Goal: Task Accomplishment & Management: Use online tool/utility

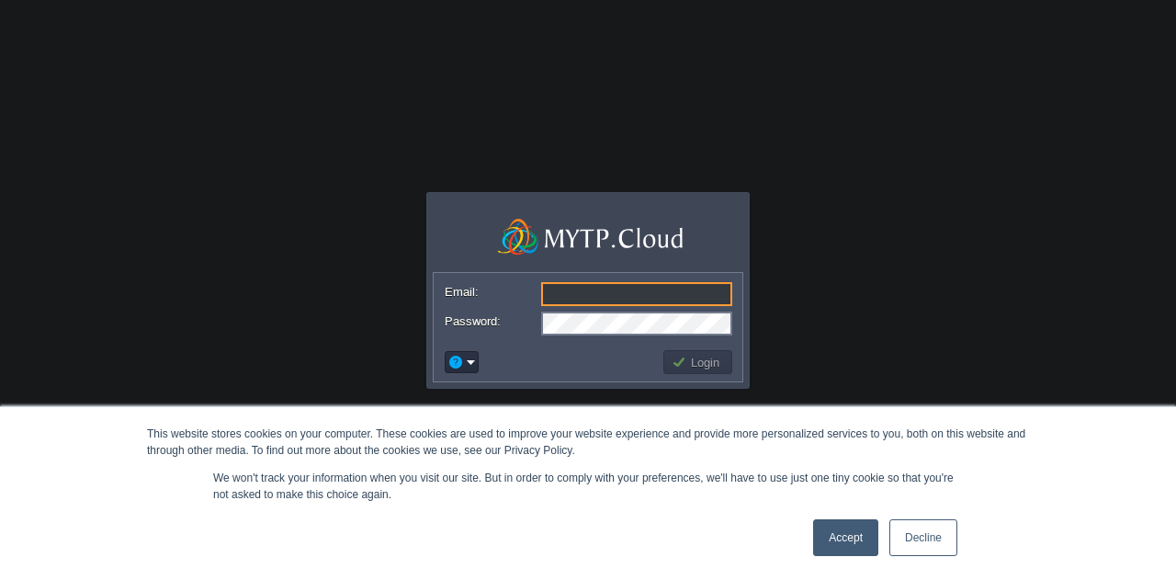
type input "[EMAIL_ADDRESS][DOMAIN_NAME]"
click at [902, 273] on body "This website stores cookies on your computer. These cookies are used to improve…" at bounding box center [588, 290] width 1176 height 580
click at [843, 534] on link "Accept" at bounding box center [845, 537] width 65 height 37
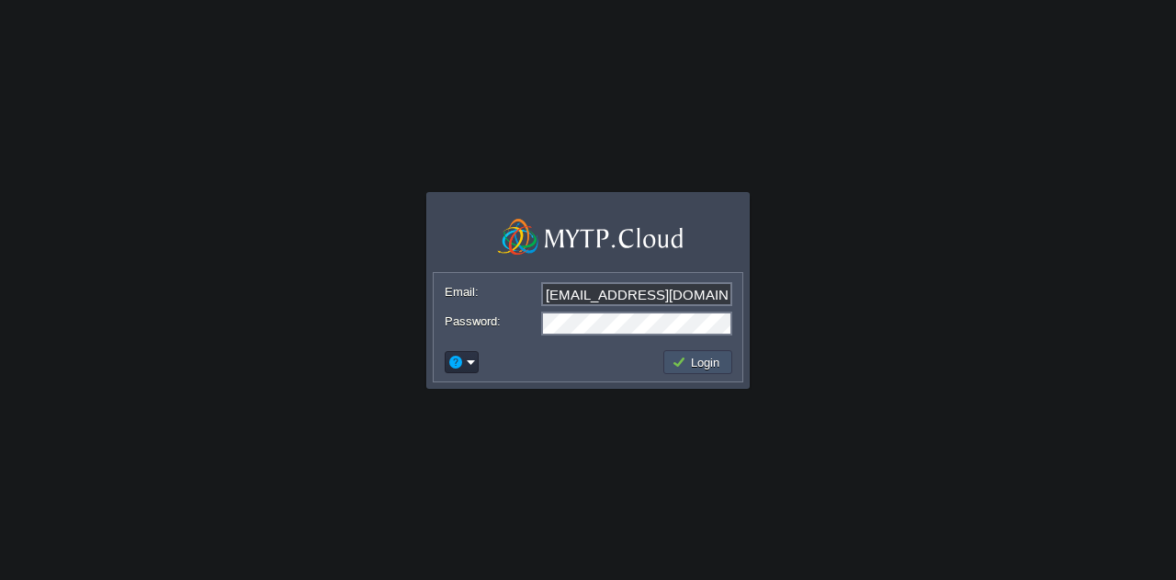
click at [698, 361] on button "Login" at bounding box center [698, 362] width 53 height 17
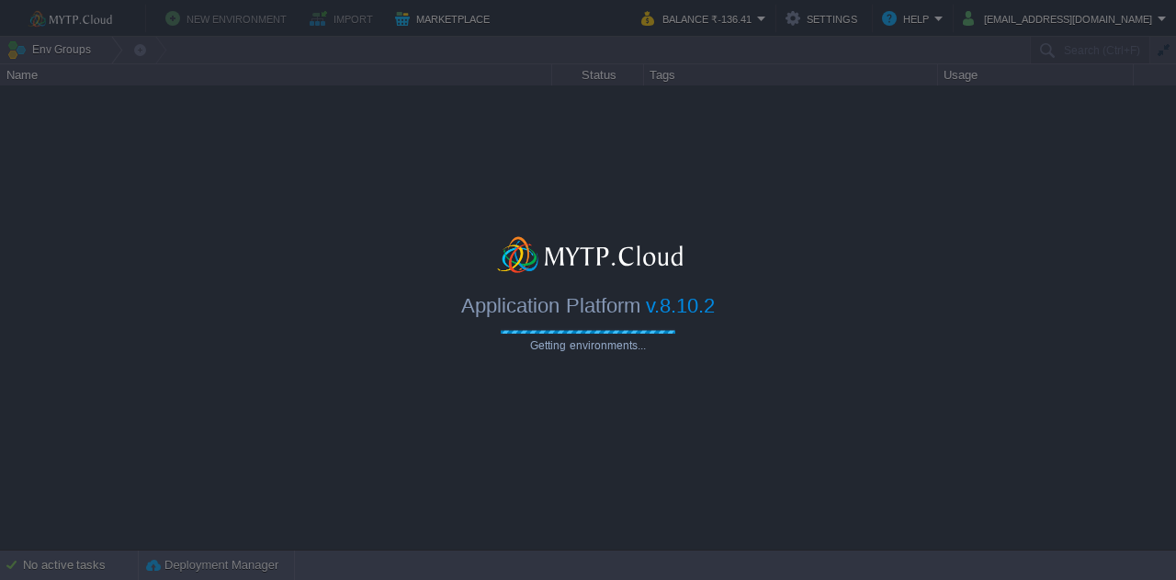
type input "Search (Ctrl+F)"
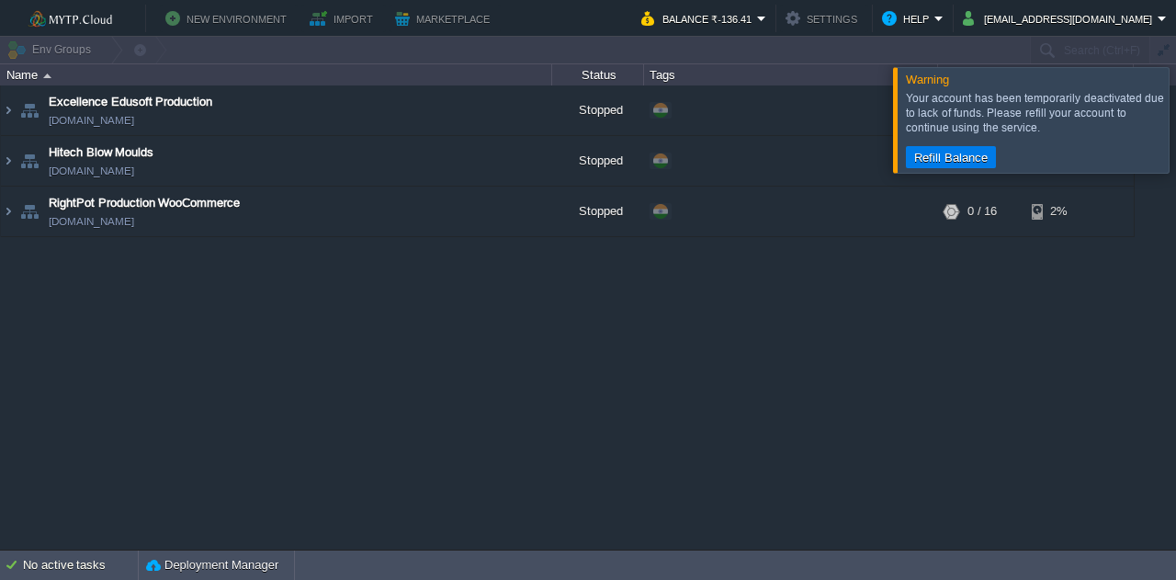
click at [1175, 122] on div at bounding box center [1198, 119] width 0 height 105
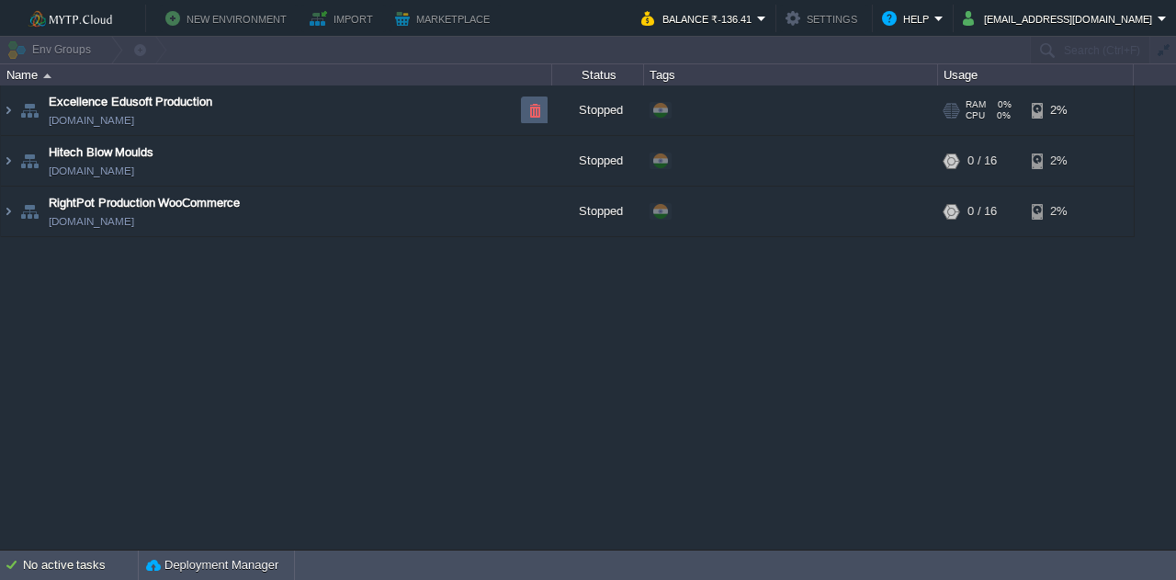
click at [537, 119] on button "button" at bounding box center [534, 110] width 17 height 17
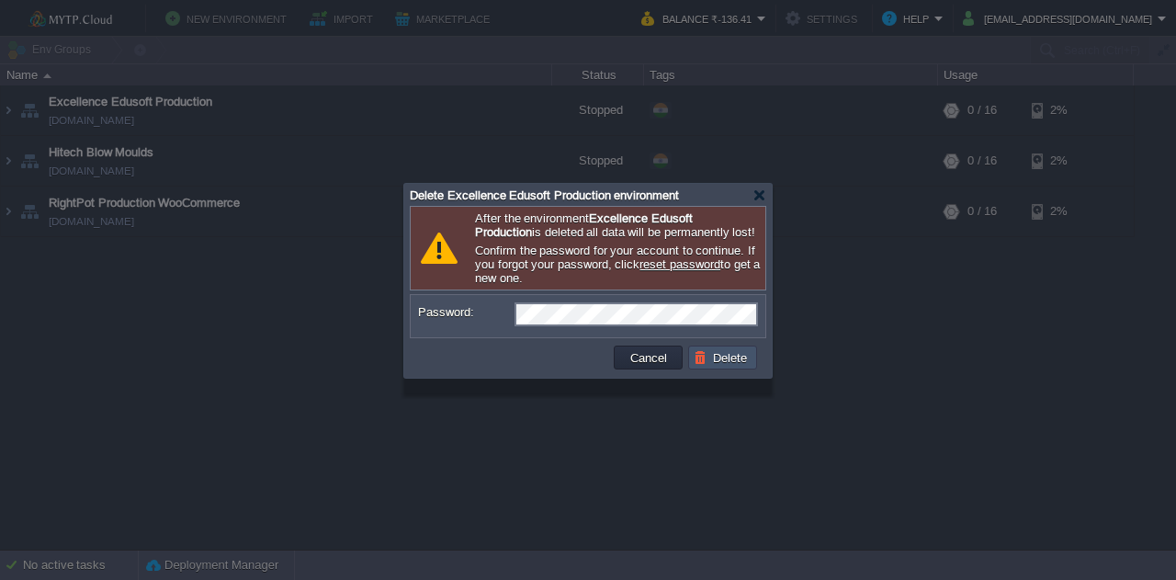
click at [714, 366] on button "Delete" at bounding box center [723, 357] width 59 height 17
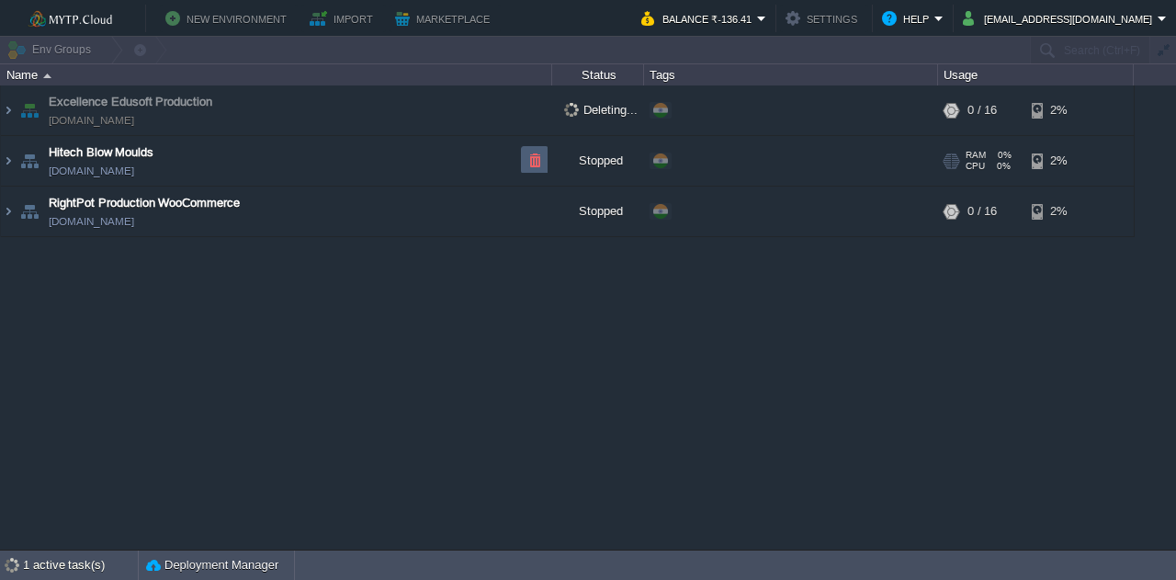
click at [534, 170] on td at bounding box center [535, 160] width 28 height 28
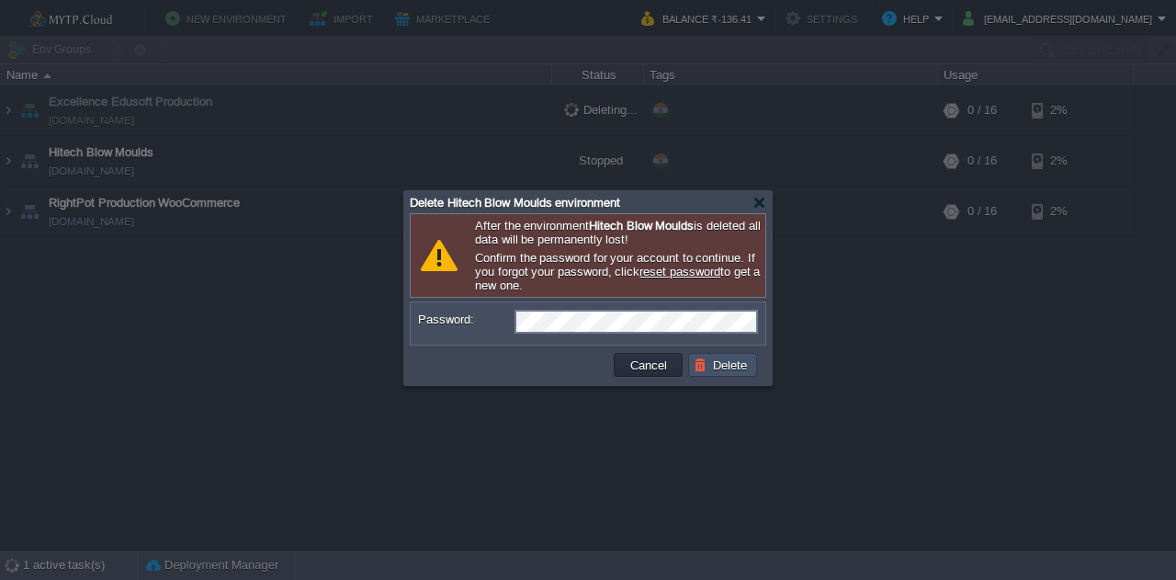
click at [707, 364] on button "Delete" at bounding box center [723, 364] width 59 height 17
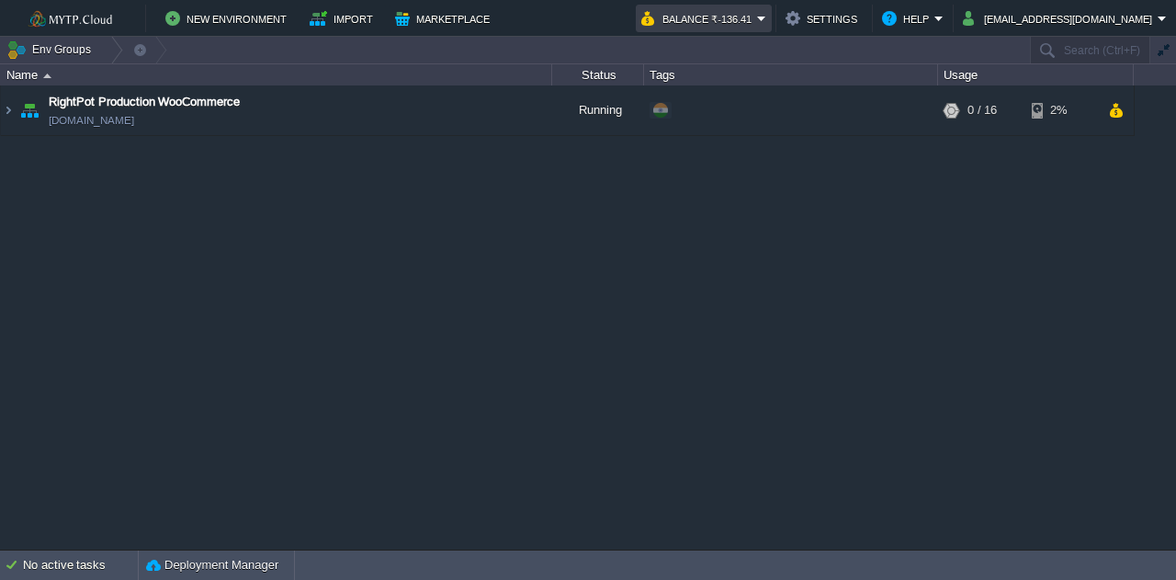
click at [757, 24] on button "Balance ₹-136.41" at bounding box center [699, 18] width 116 height 22
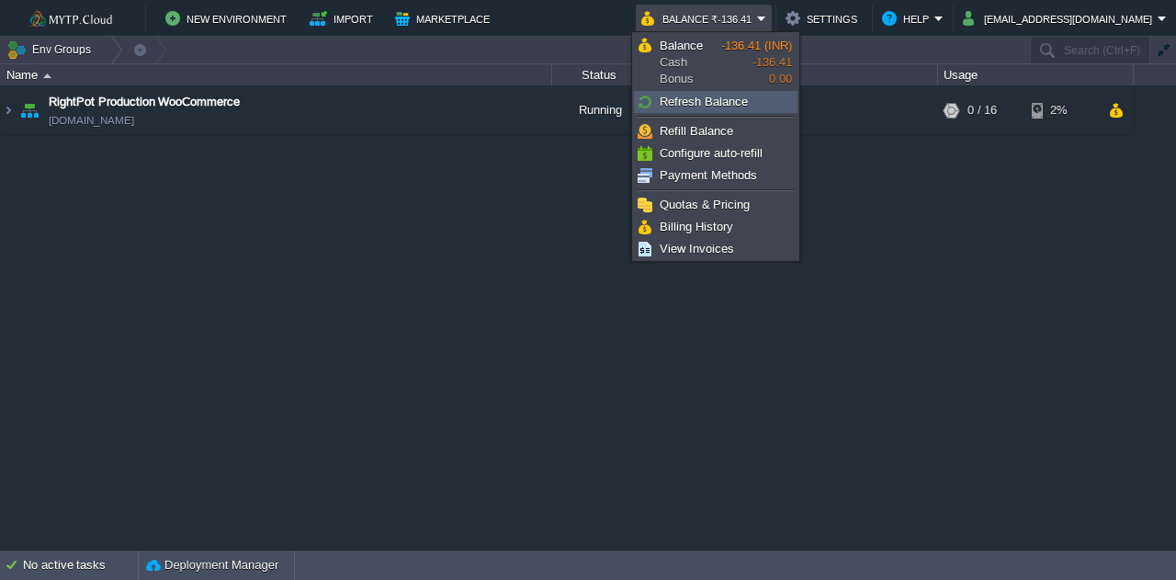
click at [700, 93] on link "Refresh Balance" at bounding box center [716, 102] width 162 height 20
click at [837, 60] on td "Env Groups" at bounding box center [514, 50] width 1028 height 27
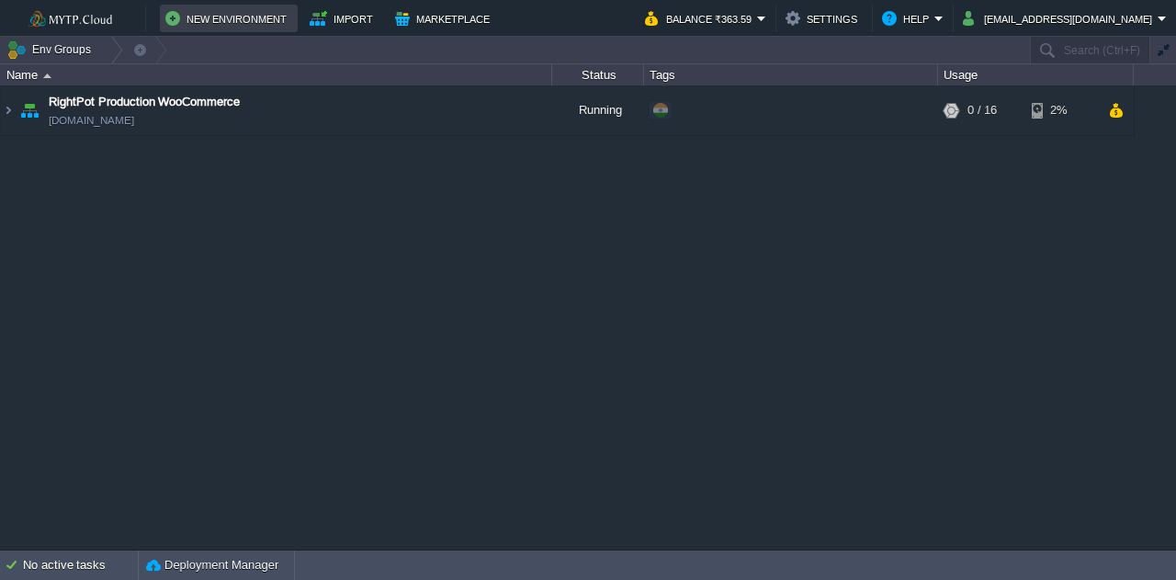
click at [269, 19] on button "New Environment" at bounding box center [228, 18] width 127 height 22
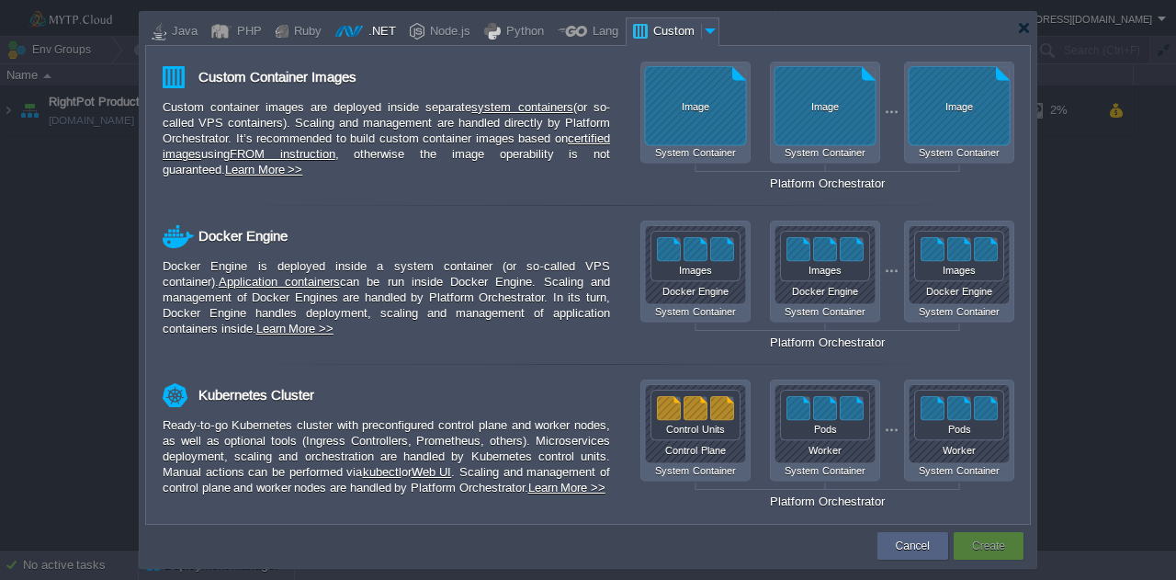
click at [363, 38] on div ".NET" at bounding box center [379, 32] width 33 height 28
type input "Application Servers"
type input "6"
type input ".NET Core 9.0.301"
type input ".NET 9.0.301"
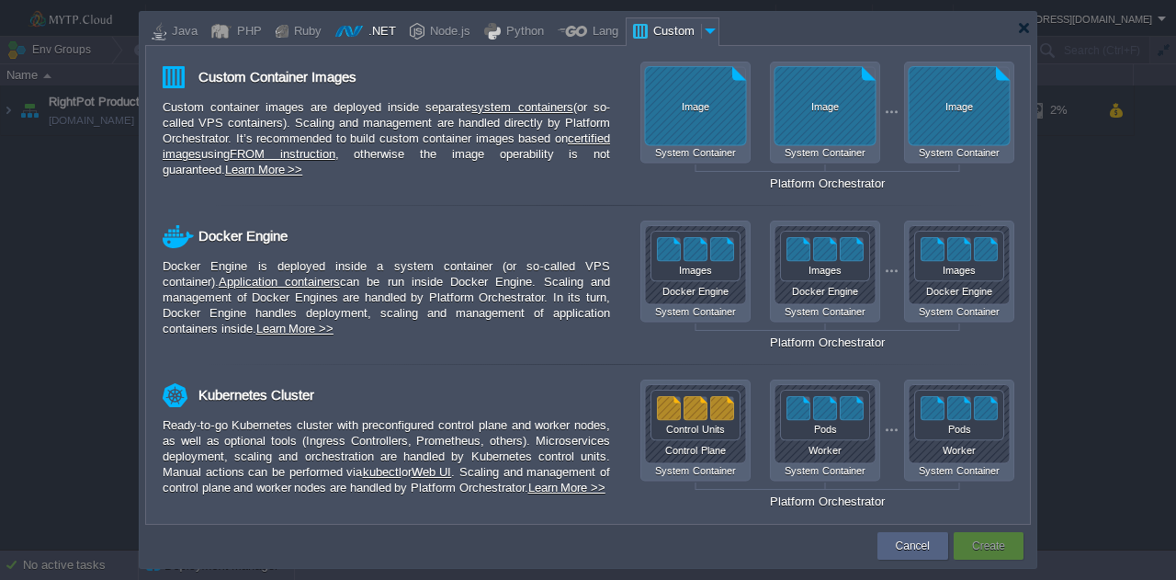
type input "Stateful"
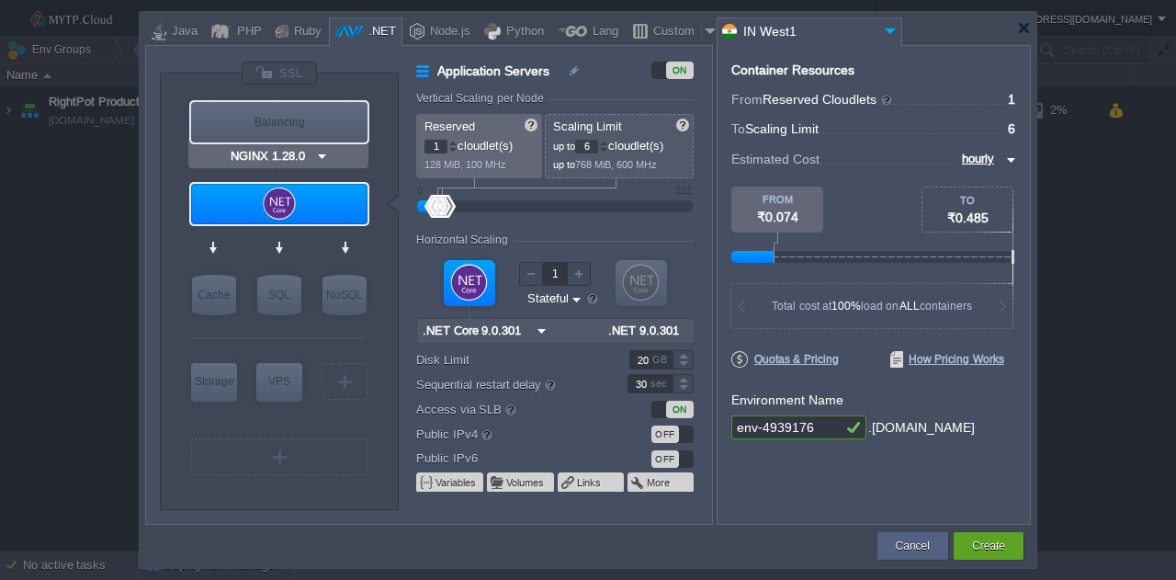
type input ".NET Core 9.0.301"
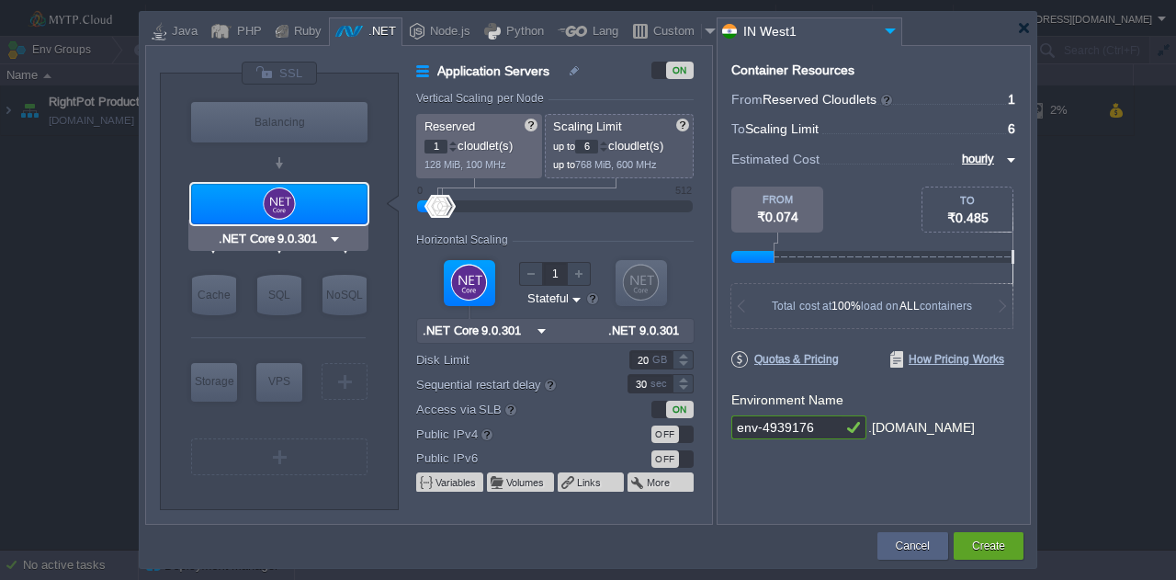
click at [336, 235] on img at bounding box center [335, 239] width 14 height 18
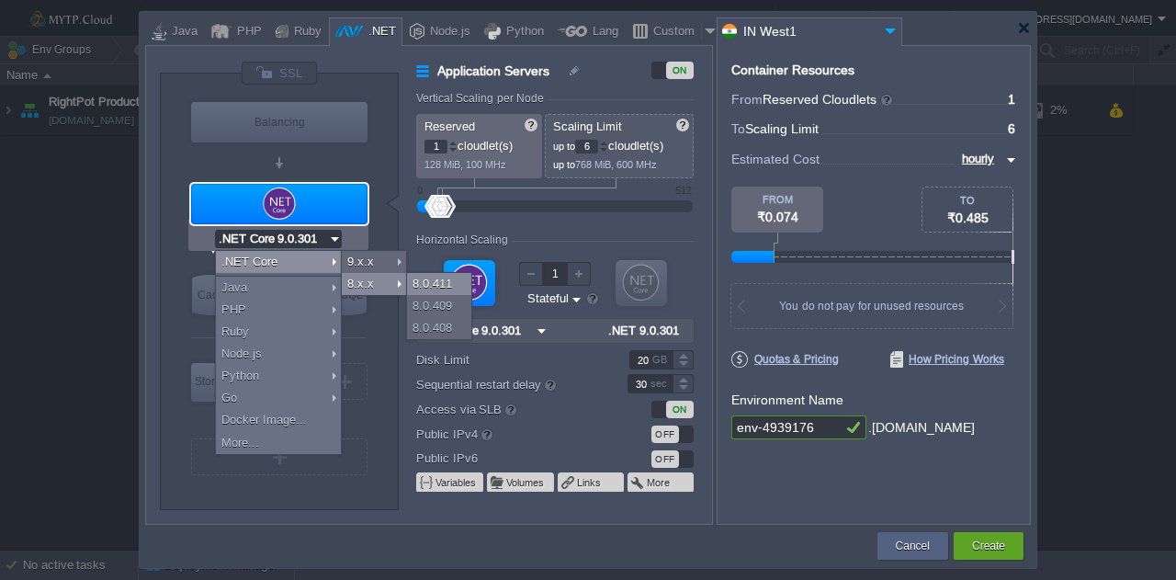
click at [439, 284] on div "8.0.411" at bounding box center [439, 284] width 64 height 22
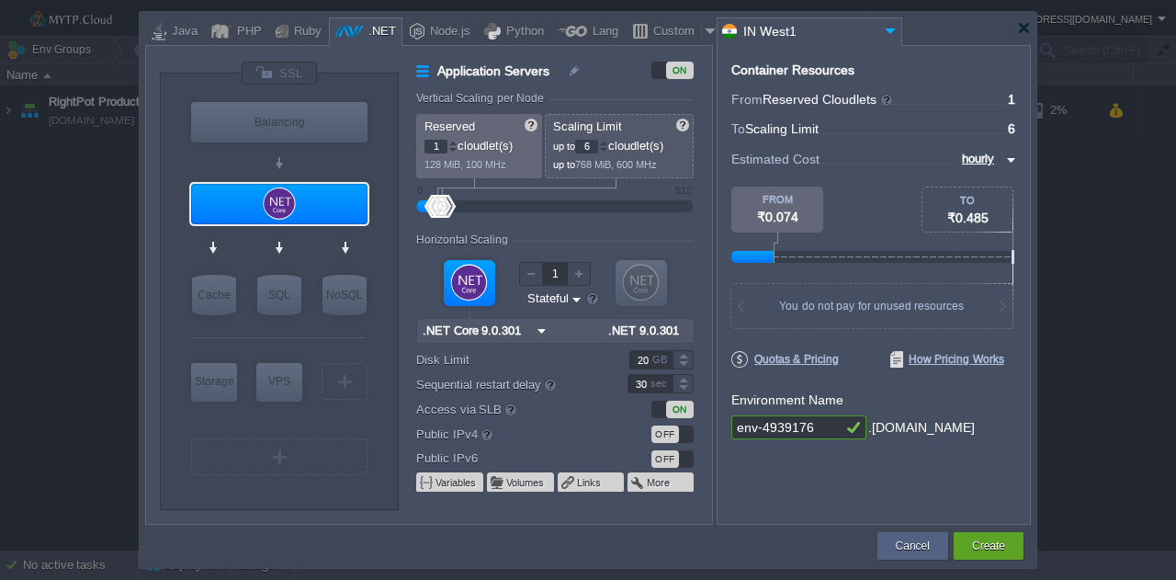
type input ".NET Core 8.0.411"
type input ".NET 8.0.411"
type input ".NET Core 8.0.411"
type input "2"
click at [453, 141] on div at bounding box center [452, 143] width 9 height 6
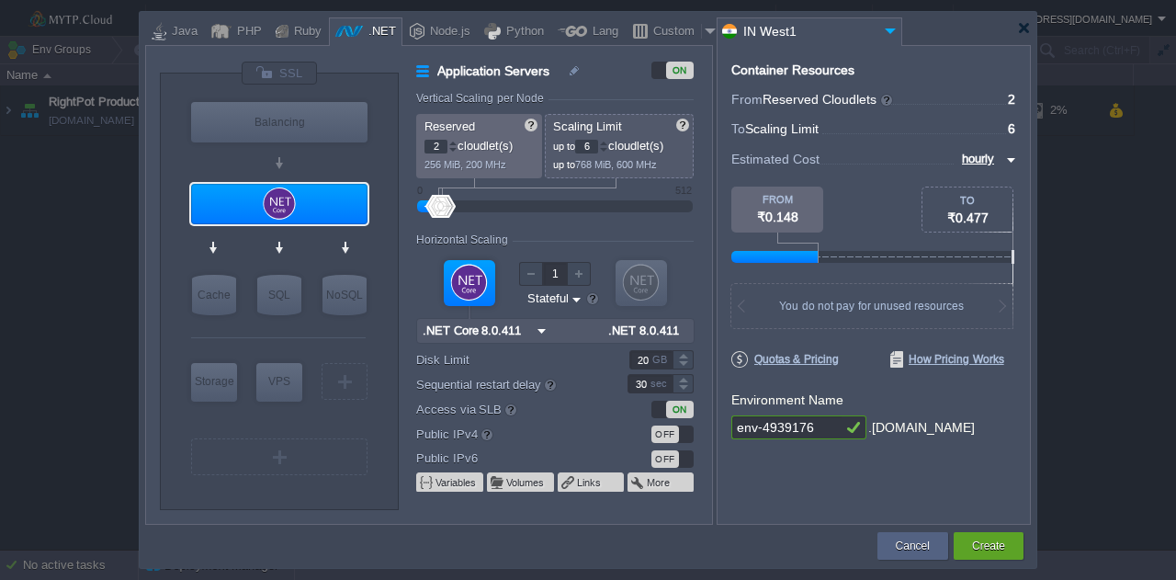
click at [832, 424] on input "env-4939176" at bounding box center [786, 427] width 110 height 24
type input "finsoft"
click at [869, 487] on div "Container Resources From Reserved Cloudlets ... = 2 not added To Scaling Limit …" at bounding box center [874, 285] width 314 height 480
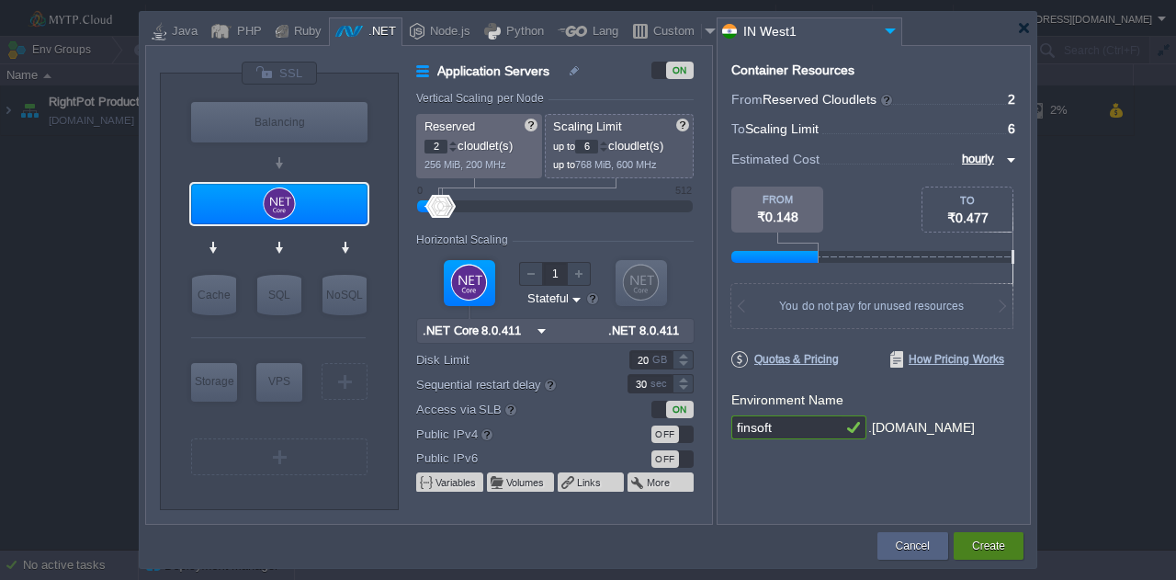
click at [987, 540] on button "Create" at bounding box center [988, 546] width 33 height 18
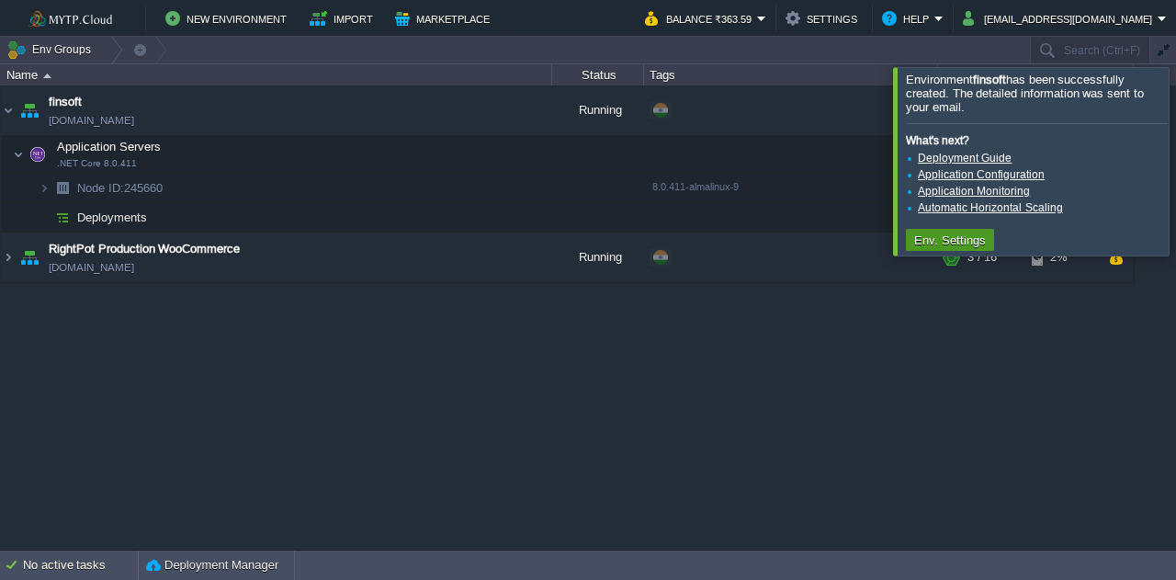
click at [968, 236] on button "Env. Settings" at bounding box center [950, 240] width 83 height 17
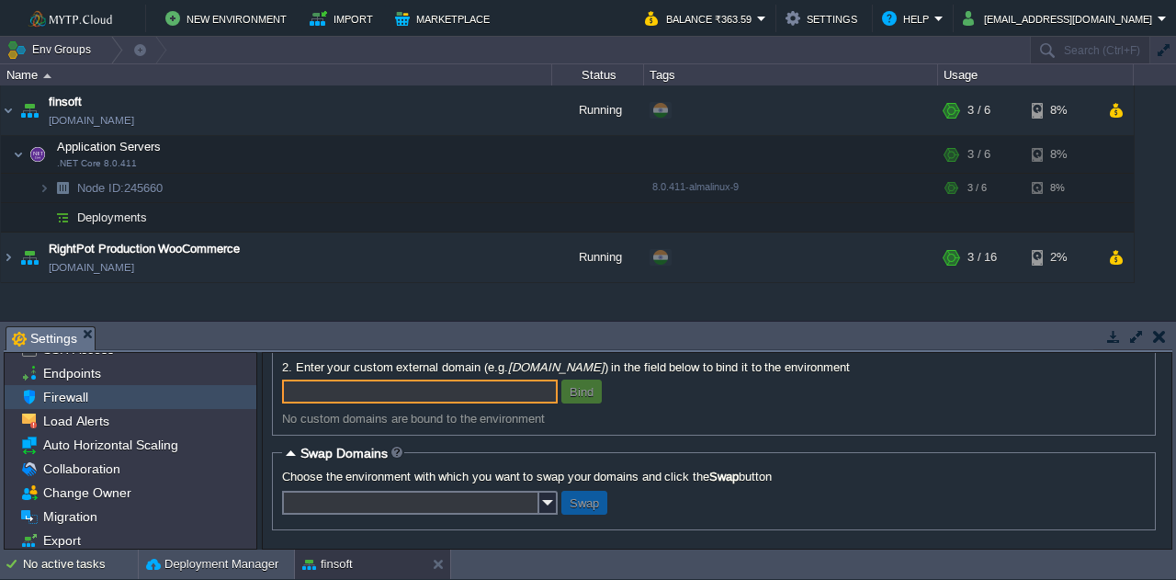
scroll to position [92, 0]
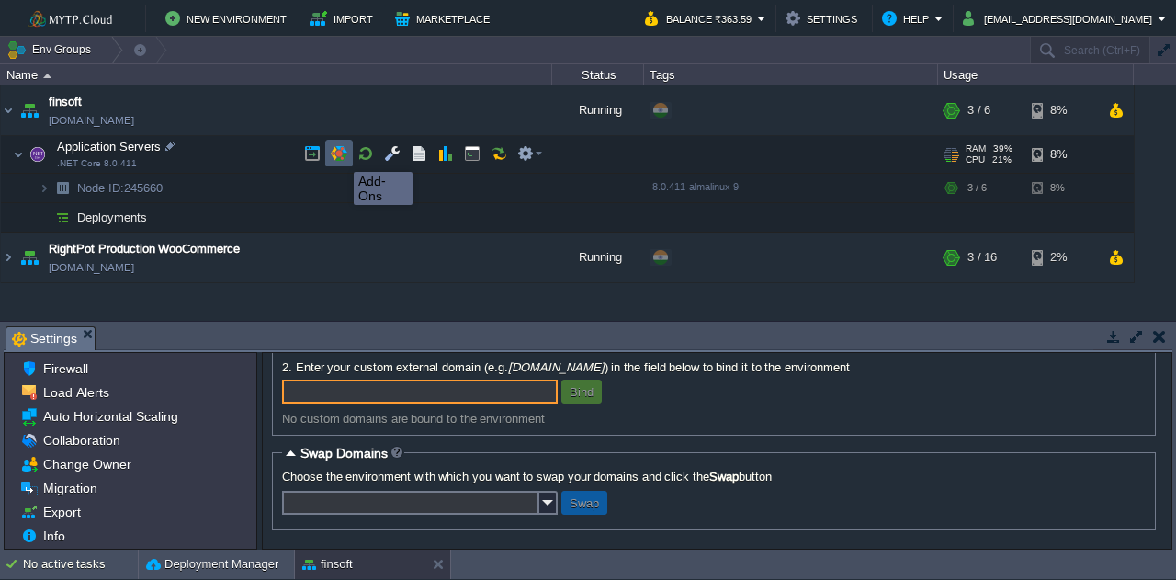
click at [340, 155] on button "button" at bounding box center [339, 153] width 17 height 17
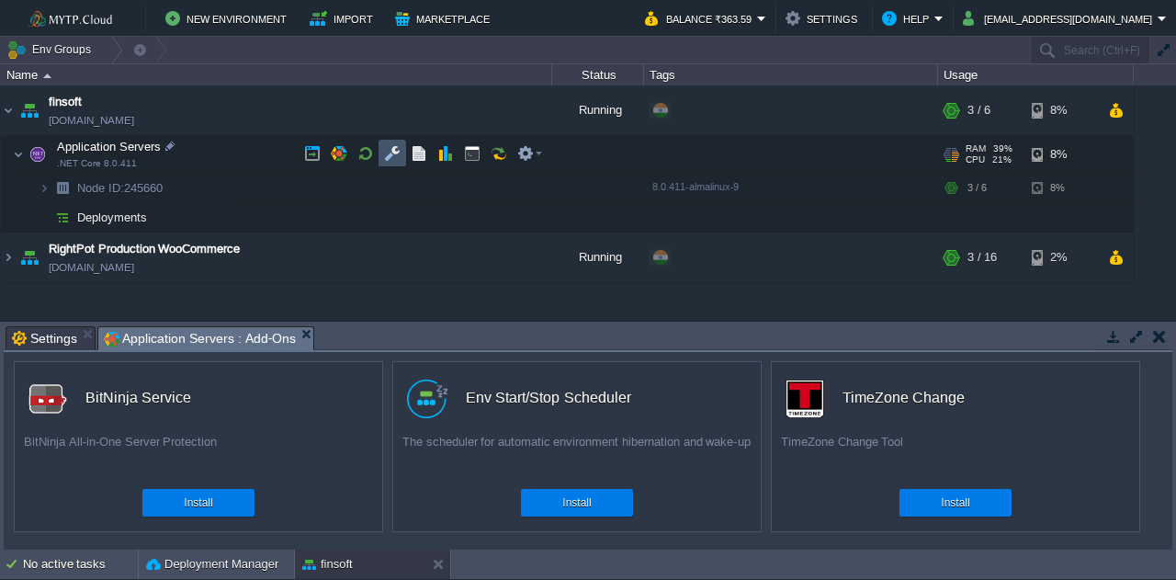
click at [389, 157] on button "button" at bounding box center [392, 153] width 17 height 17
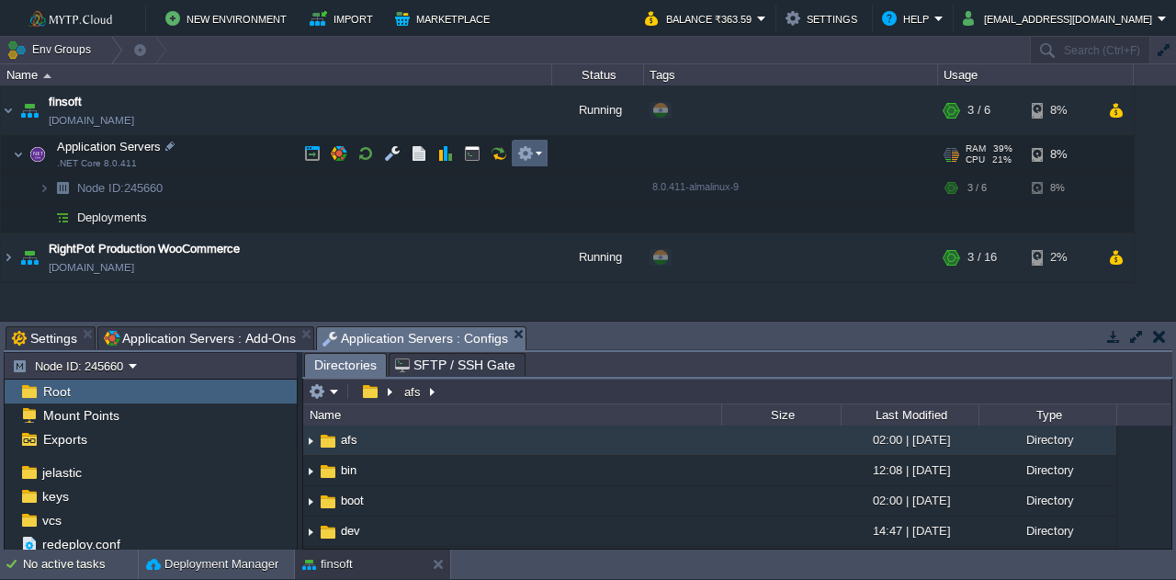
click at [544, 155] on td at bounding box center [530, 154] width 37 height 28
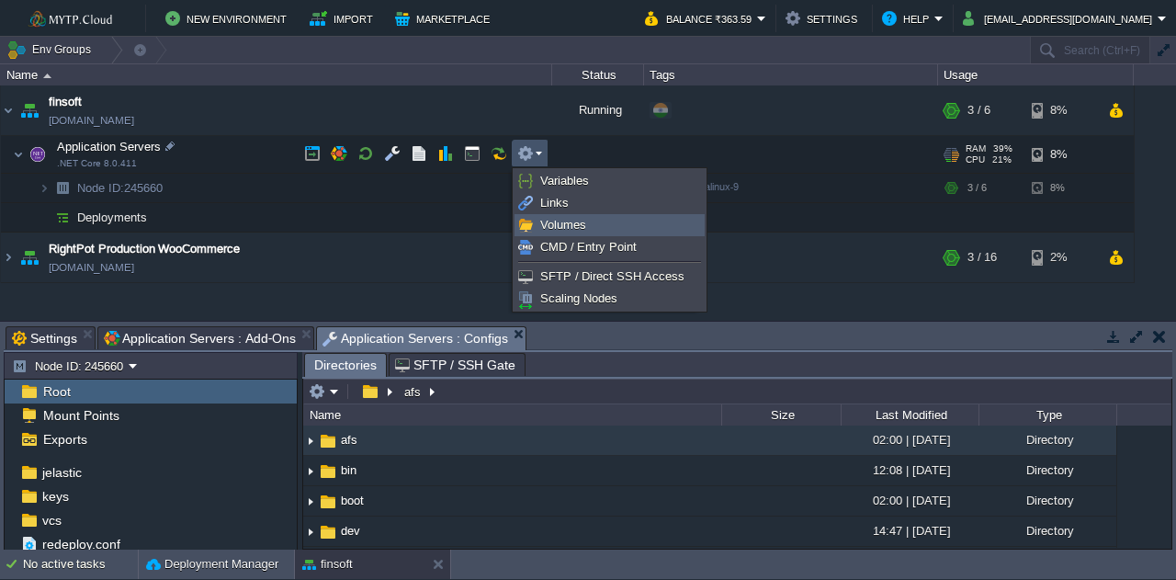
click at [594, 221] on link "Volumes" at bounding box center [609, 225] width 188 height 20
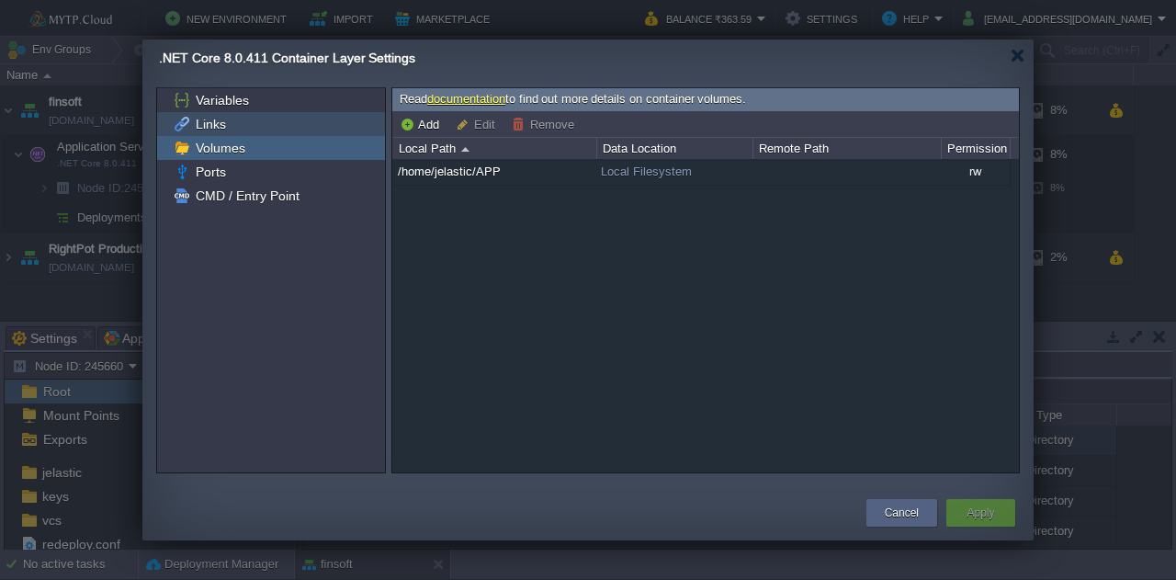
click at [213, 123] on span "Links" at bounding box center [210, 124] width 37 height 17
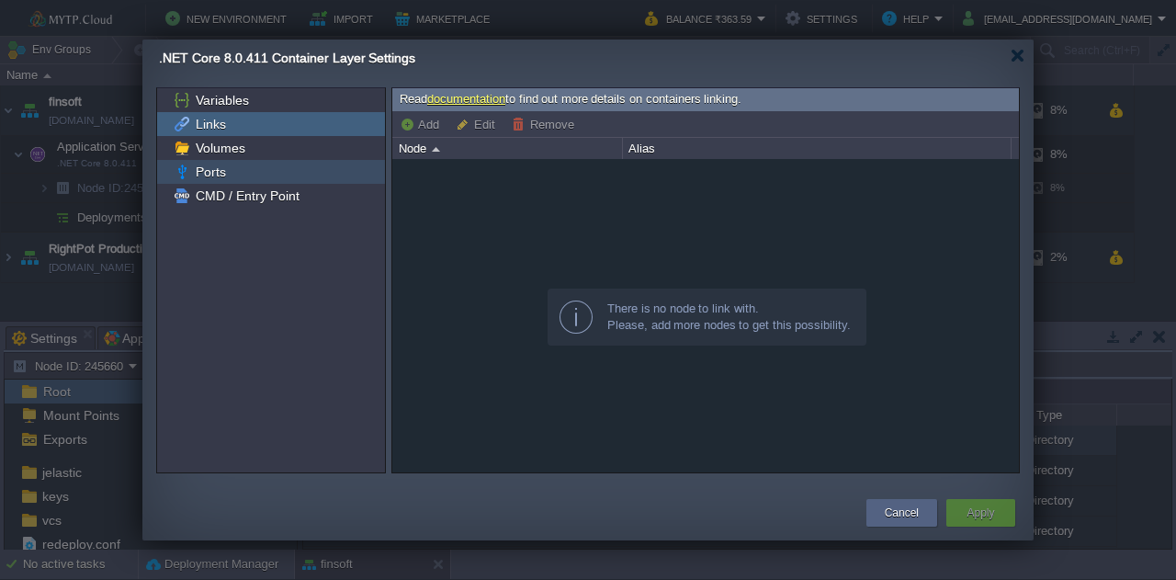
click at [212, 162] on div "Ports" at bounding box center [271, 172] width 228 height 24
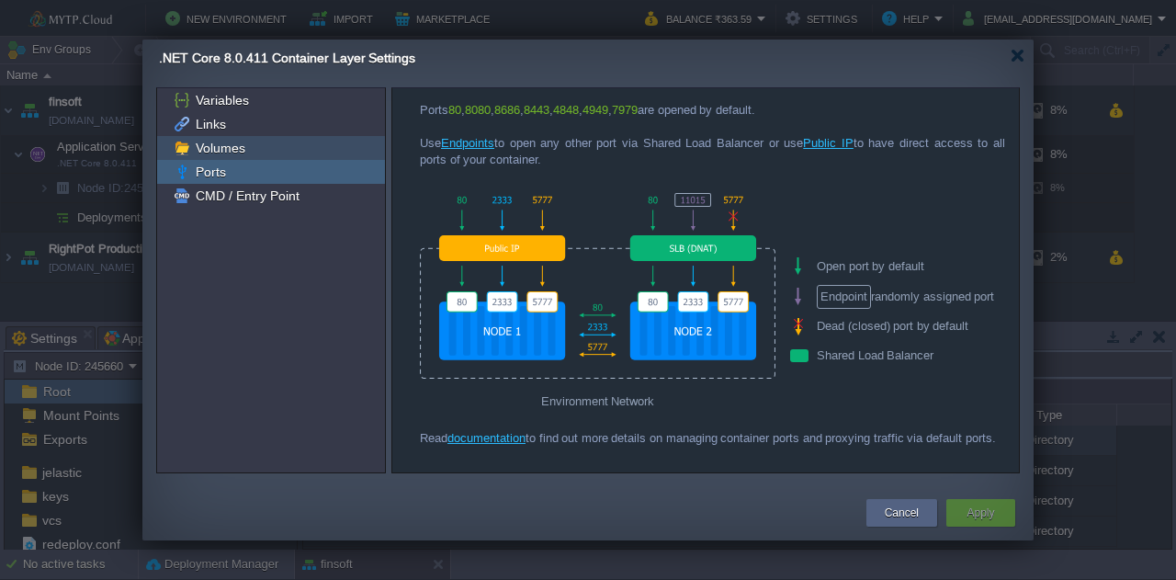
click at [229, 147] on span "Volumes" at bounding box center [220, 148] width 56 height 17
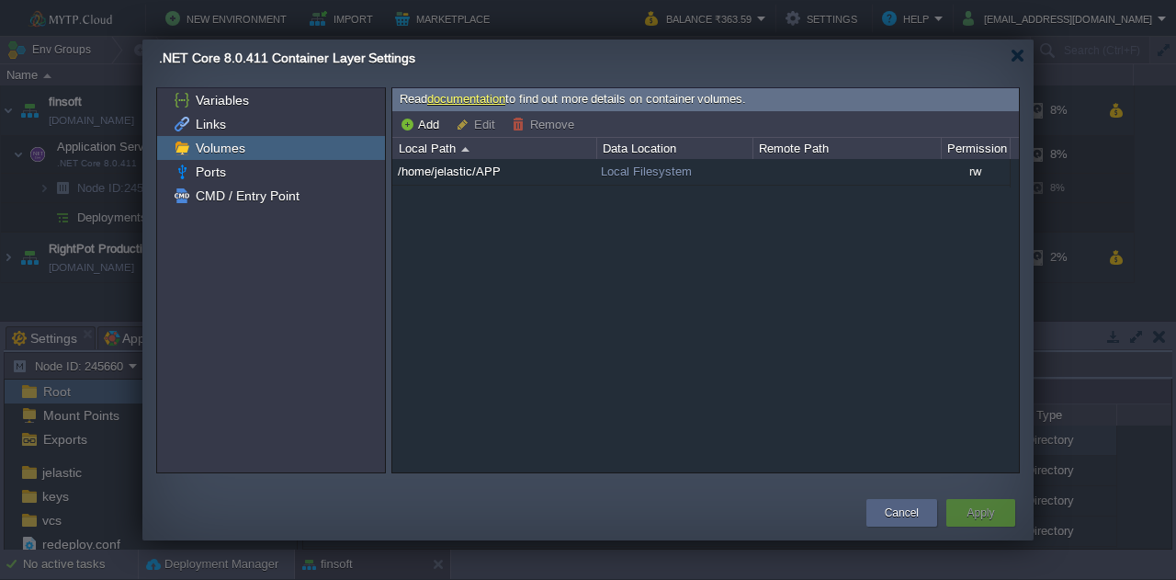
click at [482, 95] on link "documentation" at bounding box center [466, 99] width 78 height 14
click at [207, 128] on span "Links" at bounding box center [210, 124] width 37 height 17
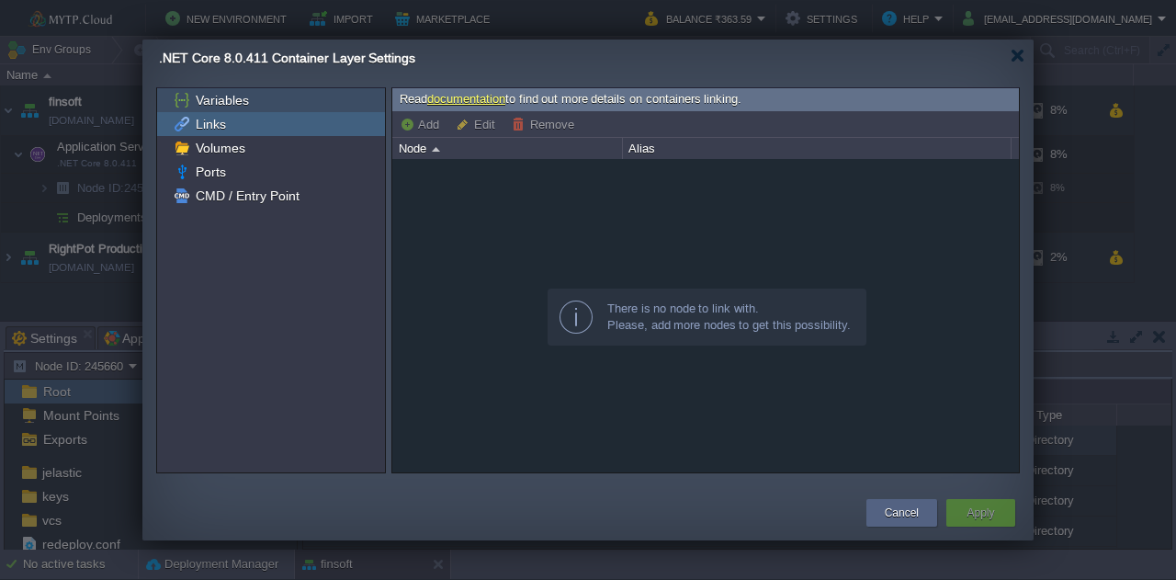
click at [229, 107] on span "Variables" at bounding box center [222, 100] width 60 height 17
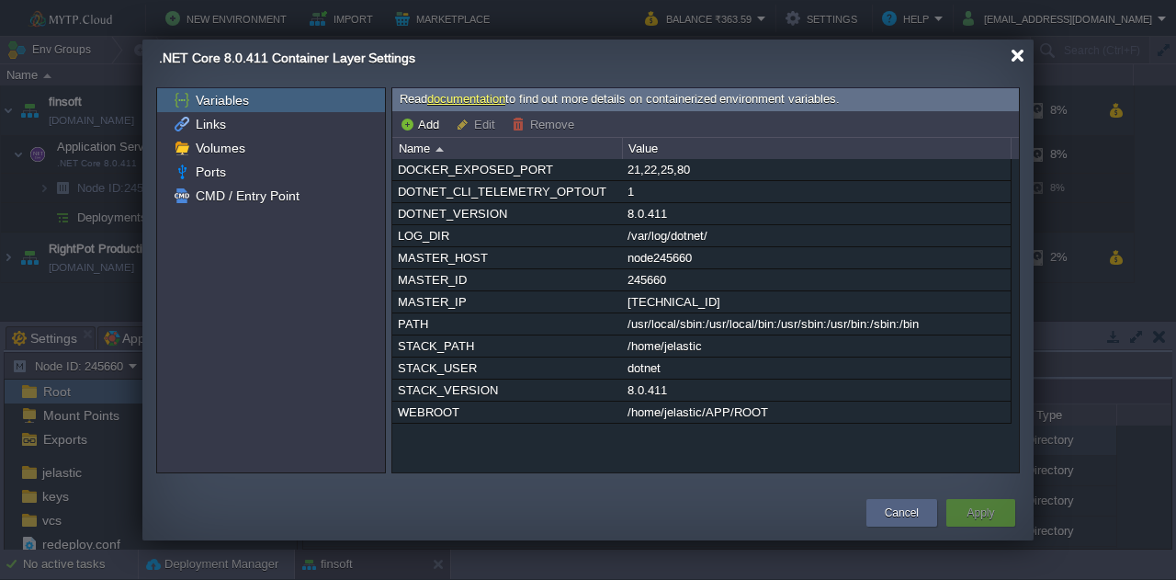
click at [1012, 57] on div at bounding box center [1018, 56] width 14 height 14
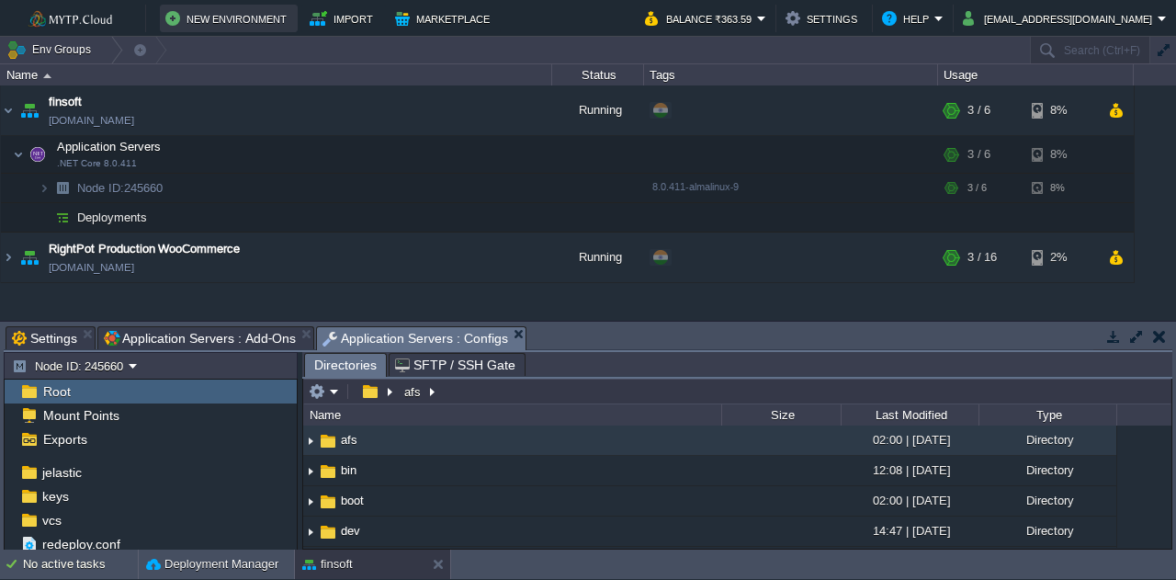
click at [238, 19] on button "New Environment" at bounding box center [228, 18] width 127 height 22
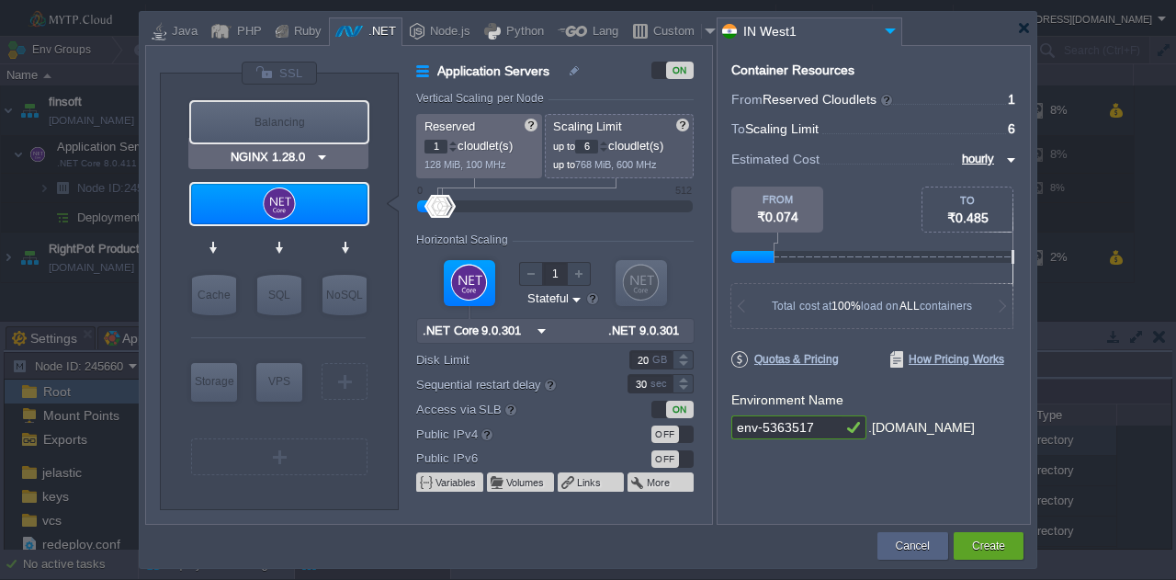
type input ".NET Core 9.0.301"
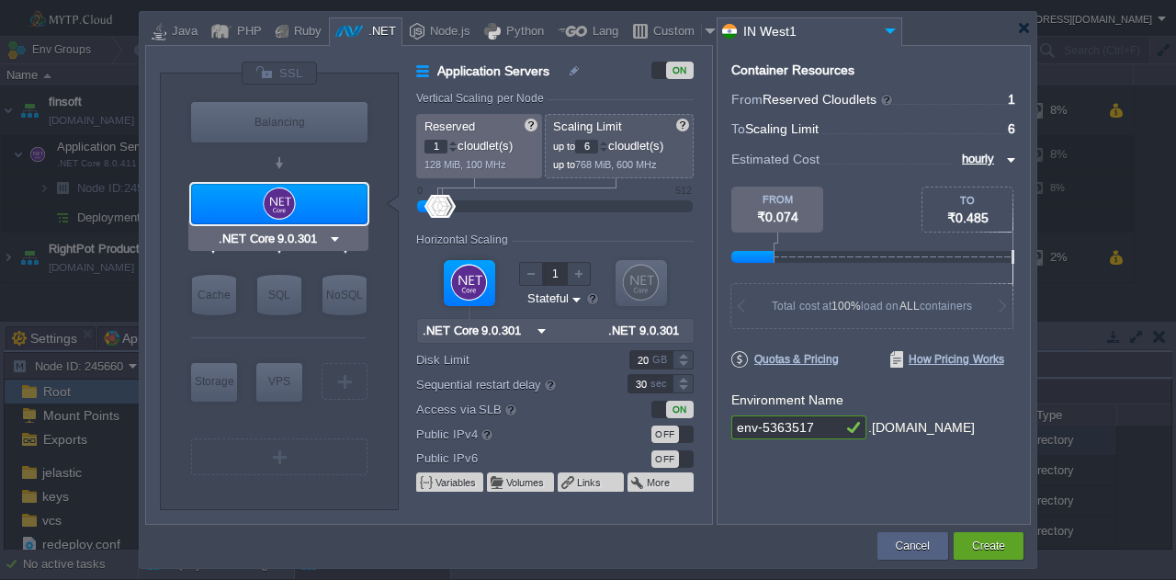
click at [333, 237] on img at bounding box center [335, 239] width 14 height 18
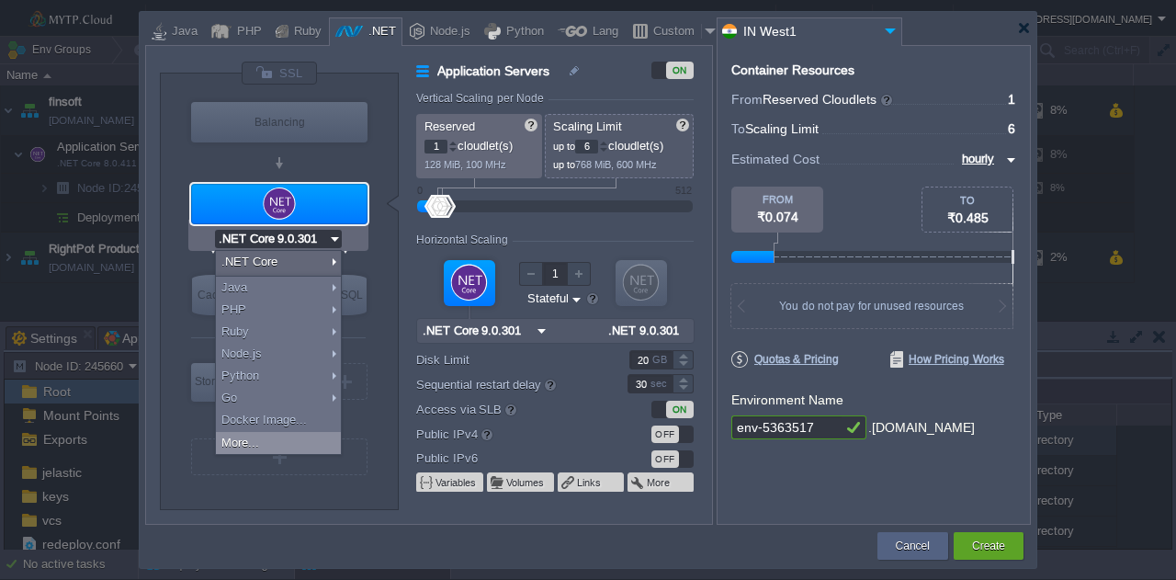
click at [279, 438] on div "More..." at bounding box center [278, 443] width 125 height 22
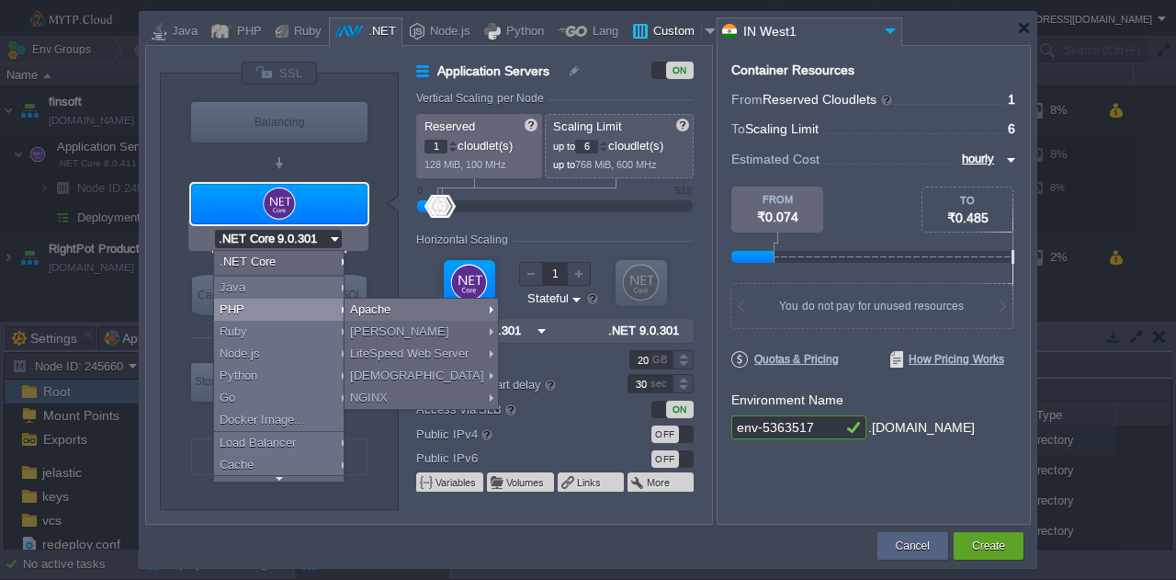
drag, startPoint x: 673, startPoint y: 36, endPoint x: 656, endPoint y: 34, distance: 17.6
click at [656, 34] on div "Custom" at bounding box center [674, 32] width 53 height 28
type input "Application Servers"
type input "16"
type input "Docker Image"
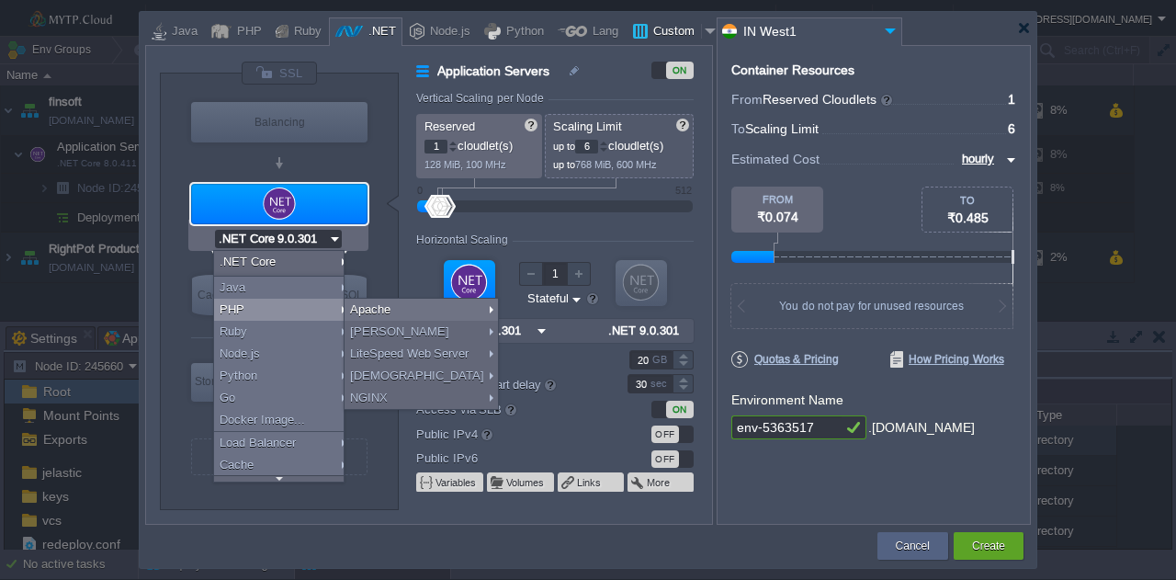
type input "Stateless"
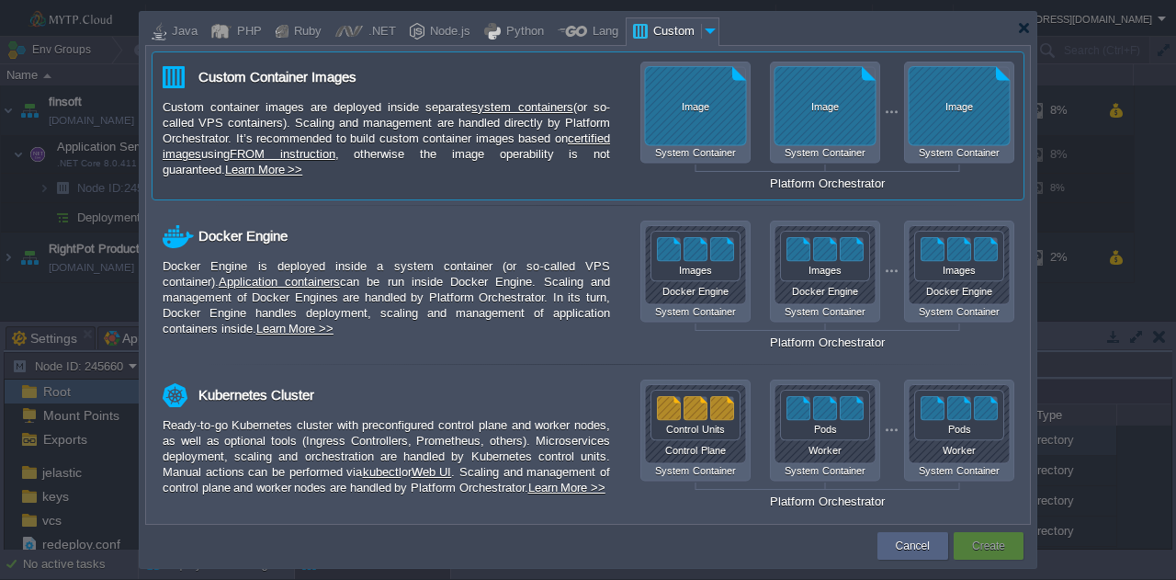
click at [698, 109] on div "Image" at bounding box center [695, 106] width 101 height 11
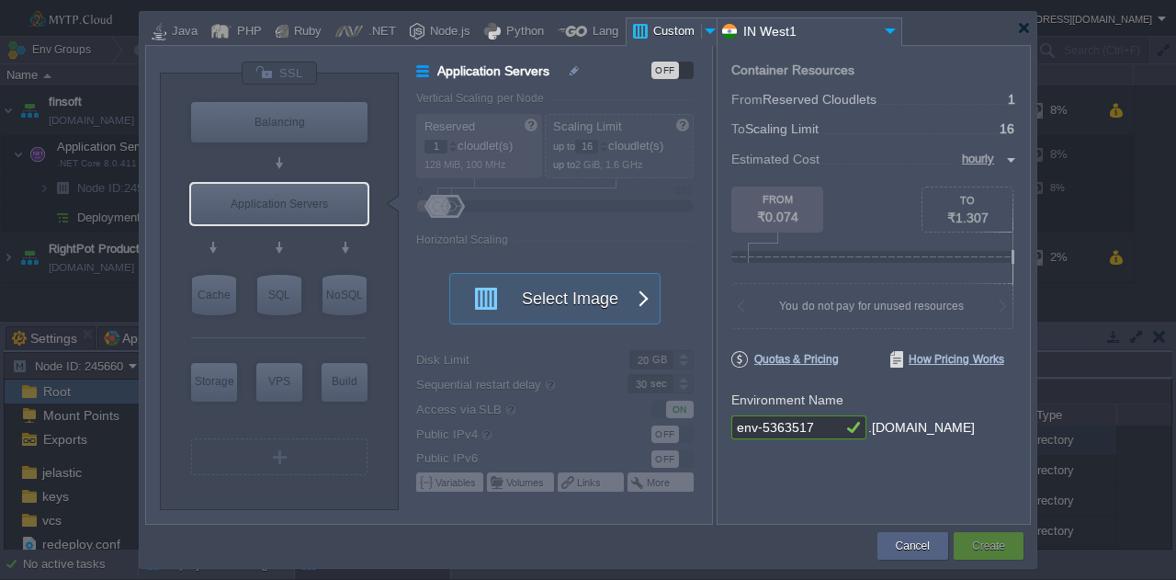
type input "Docker Image"
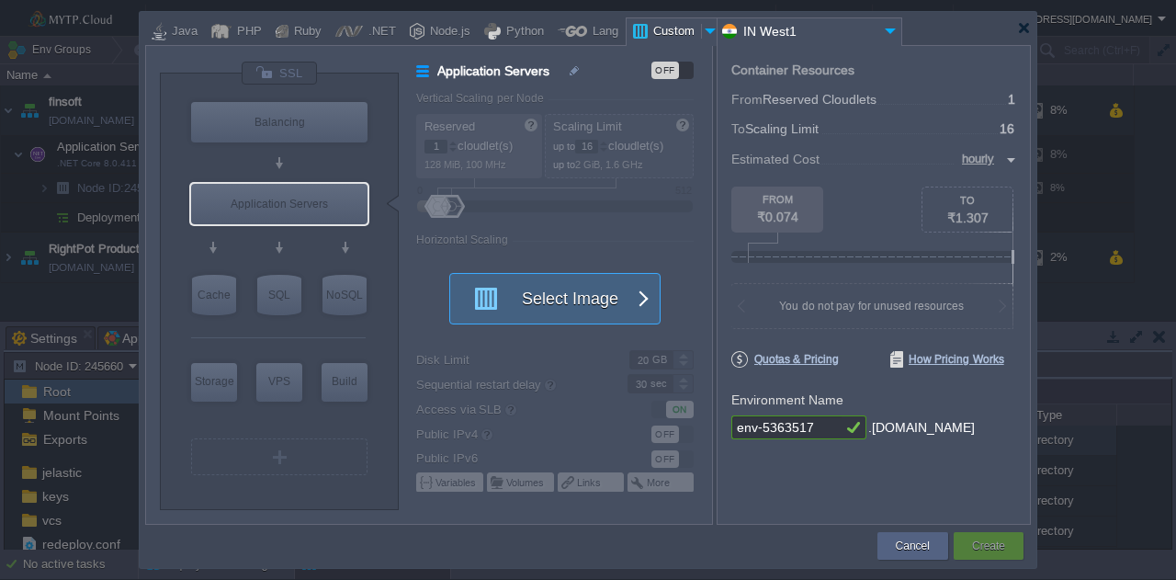
click at [610, 302] on button "Select Image" at bounding box center [544, 299] width 165 height 50
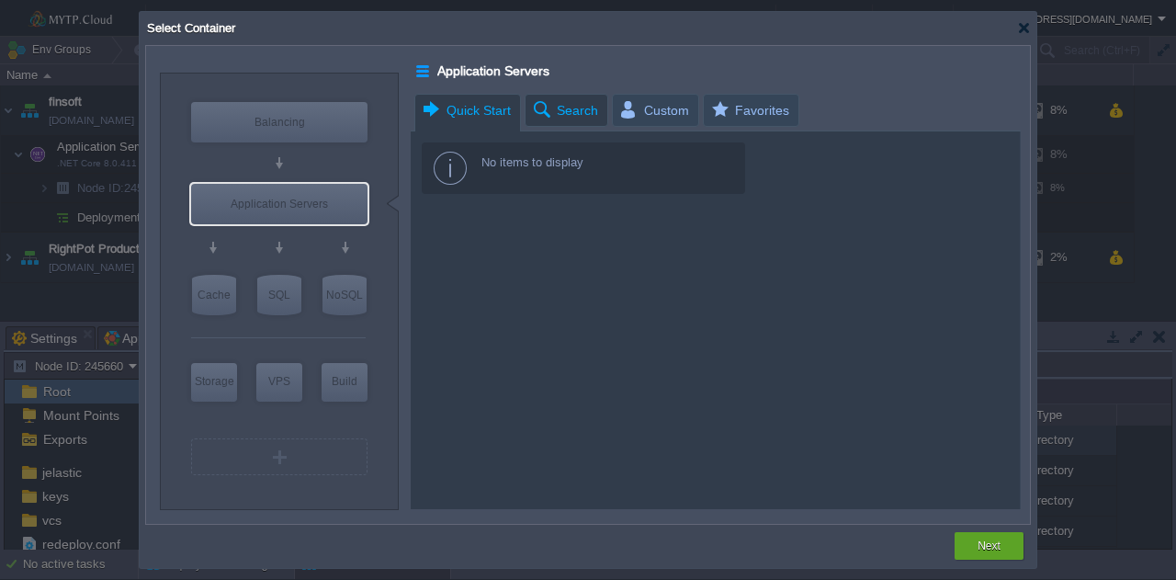
click at [562, 115] on span "Search" at bounding box center [564, 110] width 67 height 31
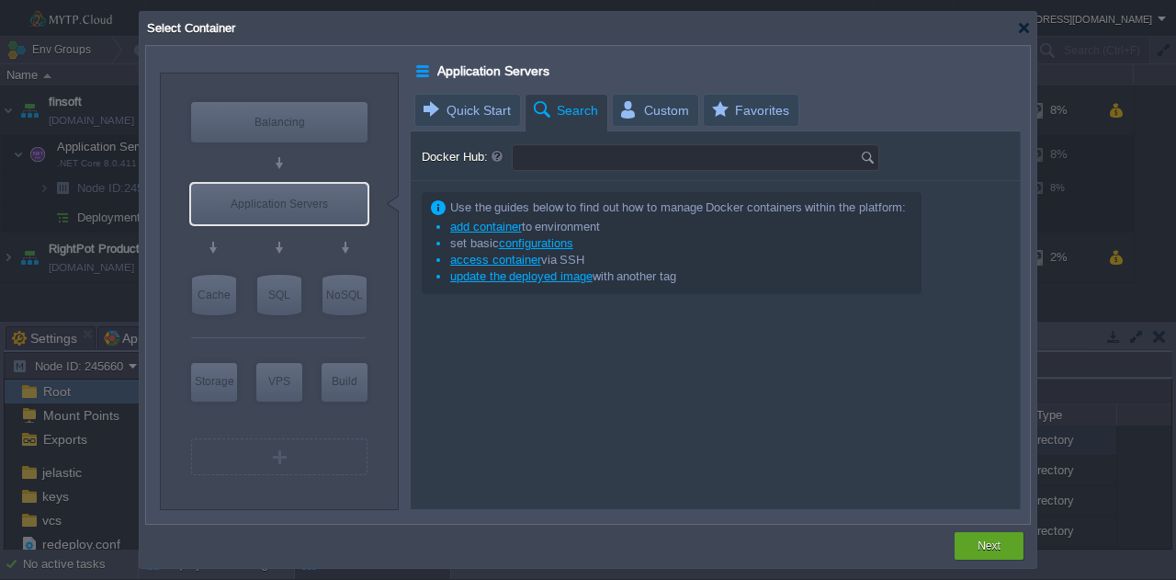
click at [571, 153] on input "Docker Hub:" at bounding box center [686, 157] width 347 height 25
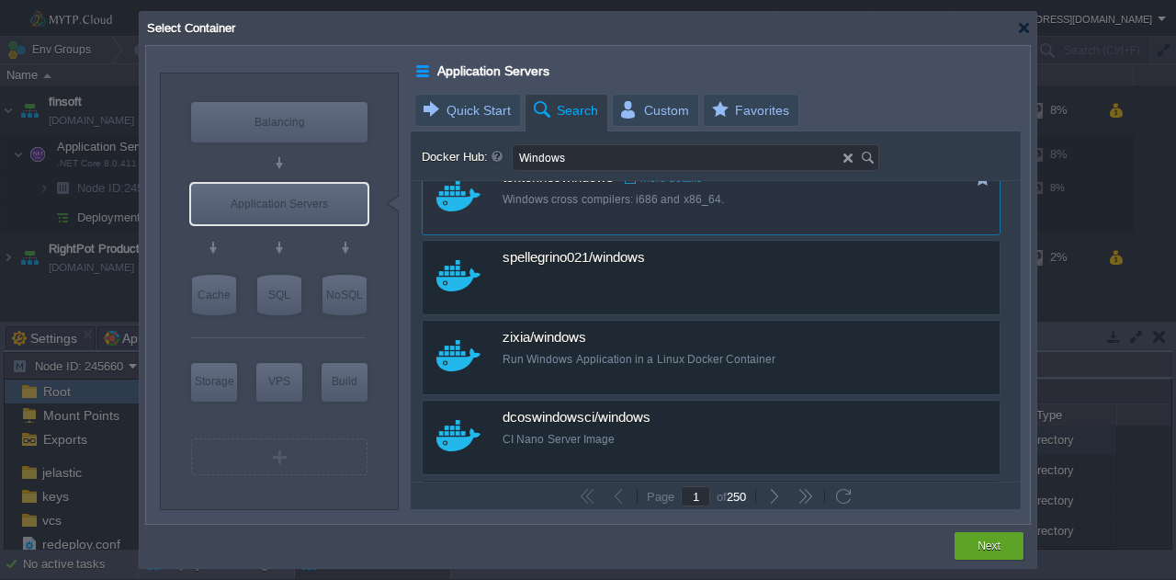
scroll to position [459, 0]
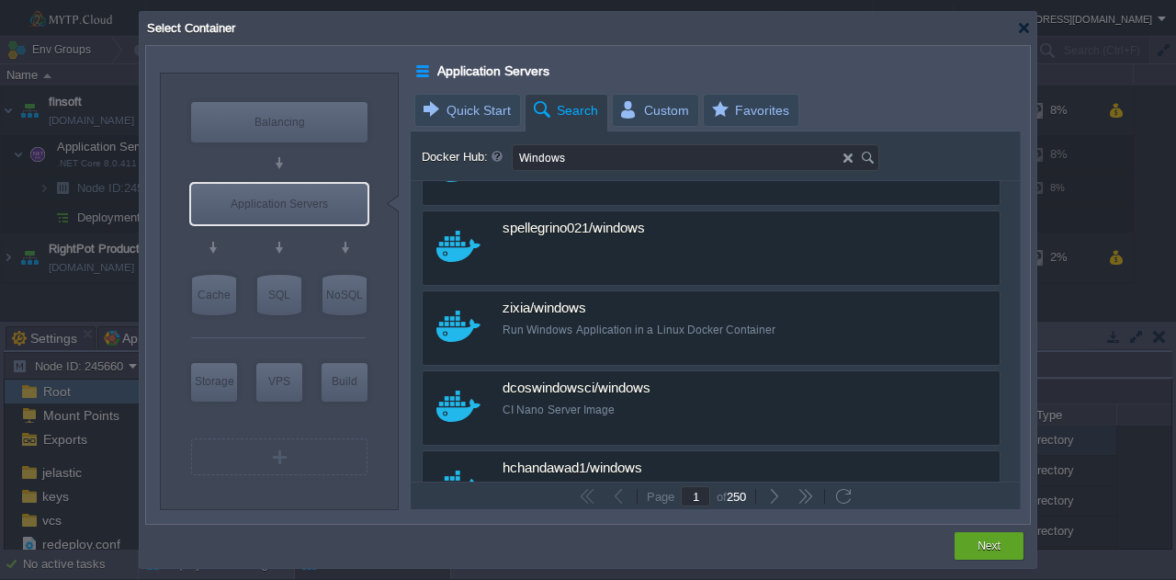
click at [627, 164] on input "Windows" at bounding box center [678, 157] width 331 height 25
type input "Windows"
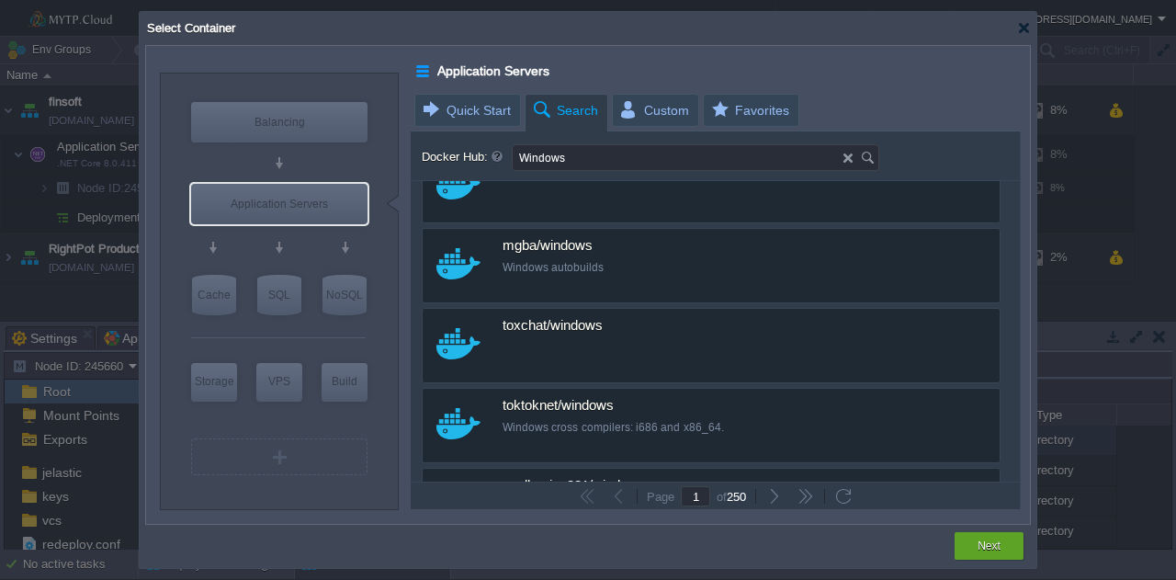
scroll to position [0, 0]
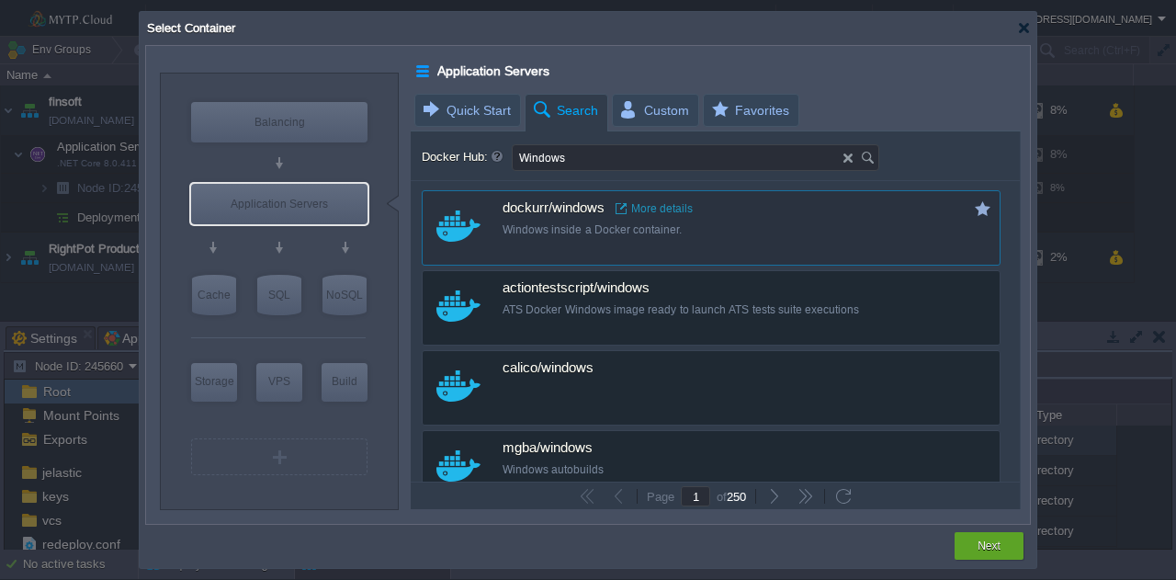
click at [650, 209] on link "More details" at bounding box center [654, 208] width 77 height 15
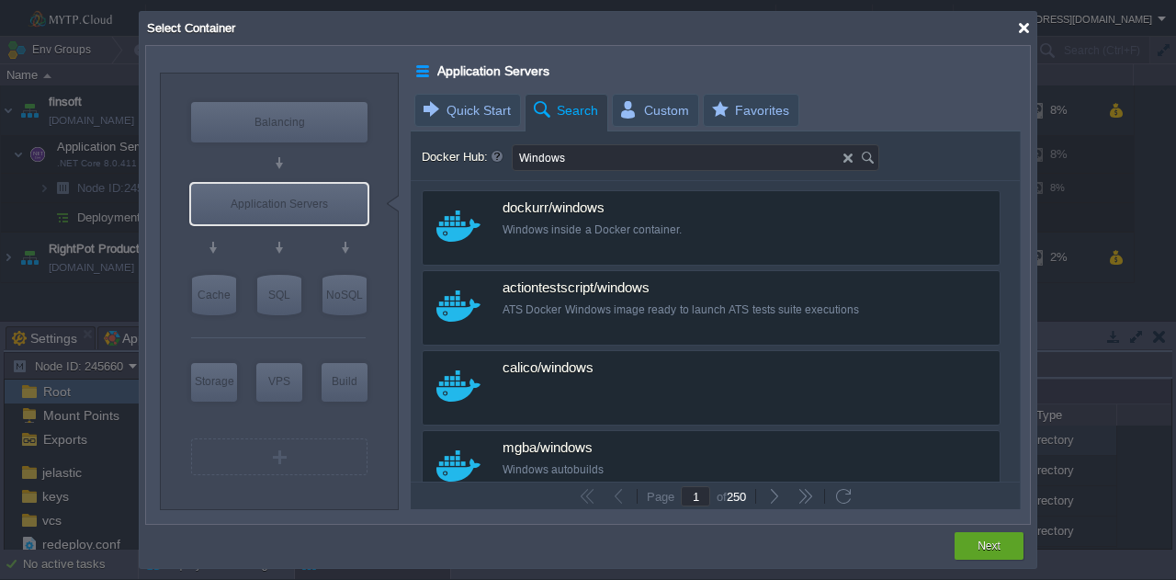
click at [1023, 29] on div at bounding box center [1024, 28] width 14 height 14
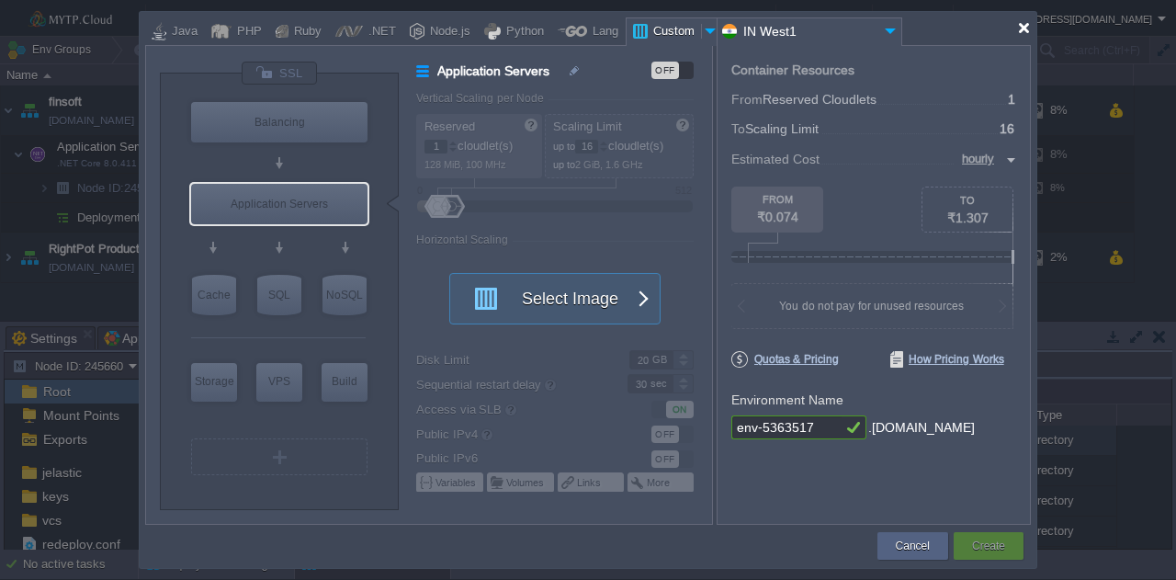
click at [1020, 25] on div at bounding box center [1024, 28] width 14 height 14
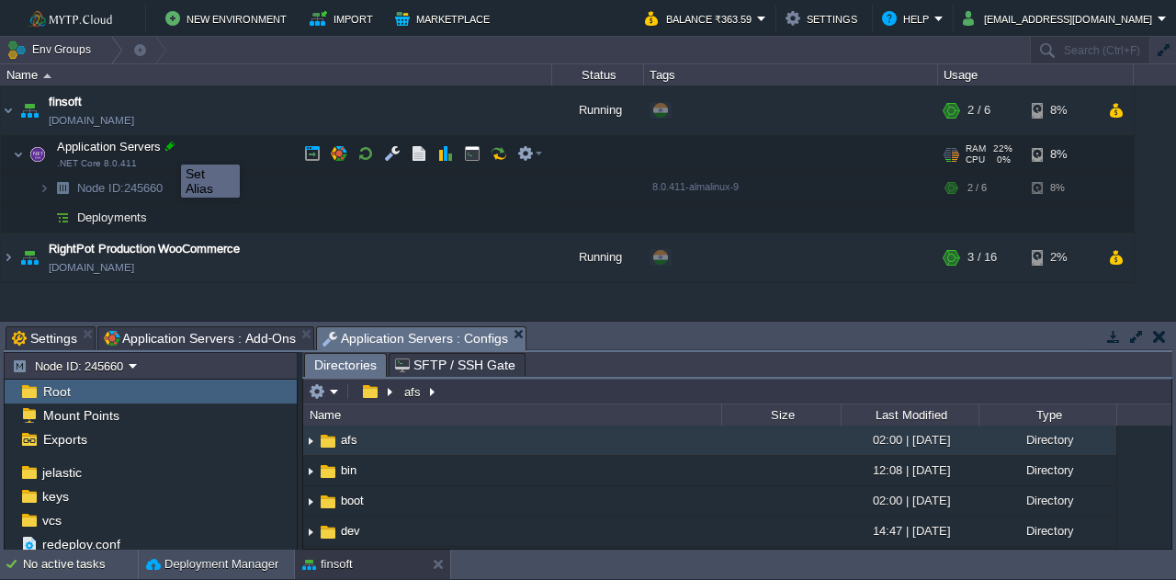
click at [167, 148] on div at bounding box center [170, 146] width 17 height 17
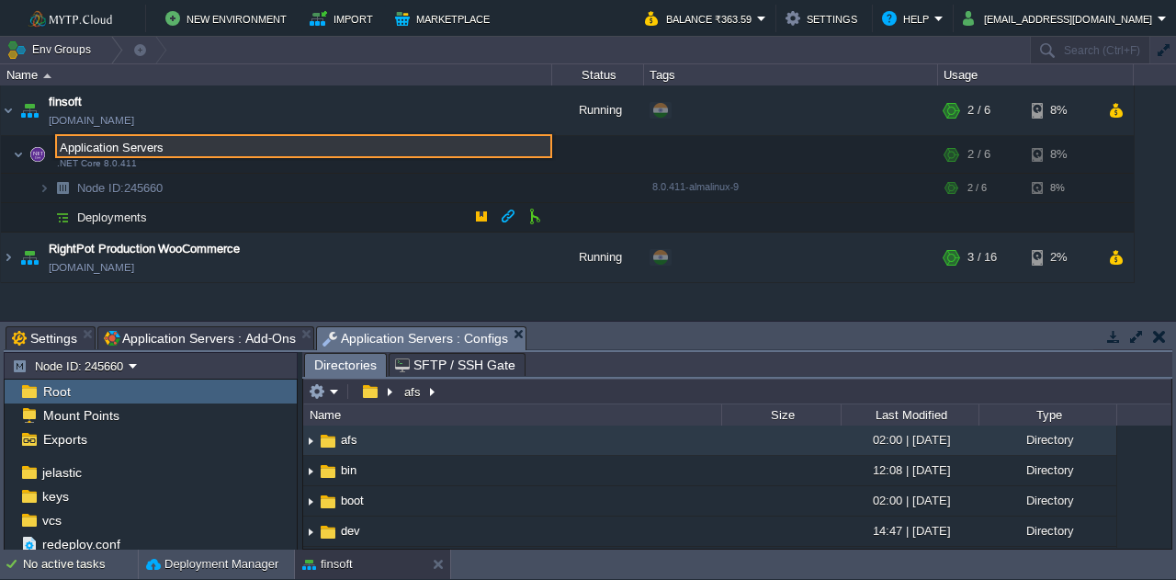
click at [346, 221] on td "Deployments" at bounding box center [276, 217] width 551 height 29
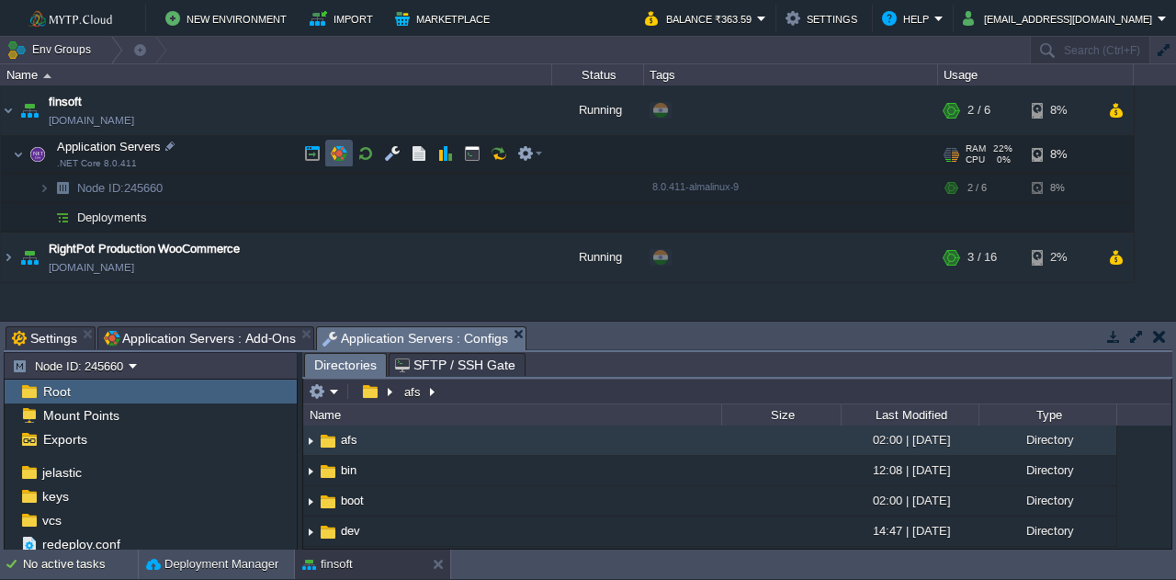
click at [338, 155] on button "button" at bounding box center [339, 153] width 17 height 17
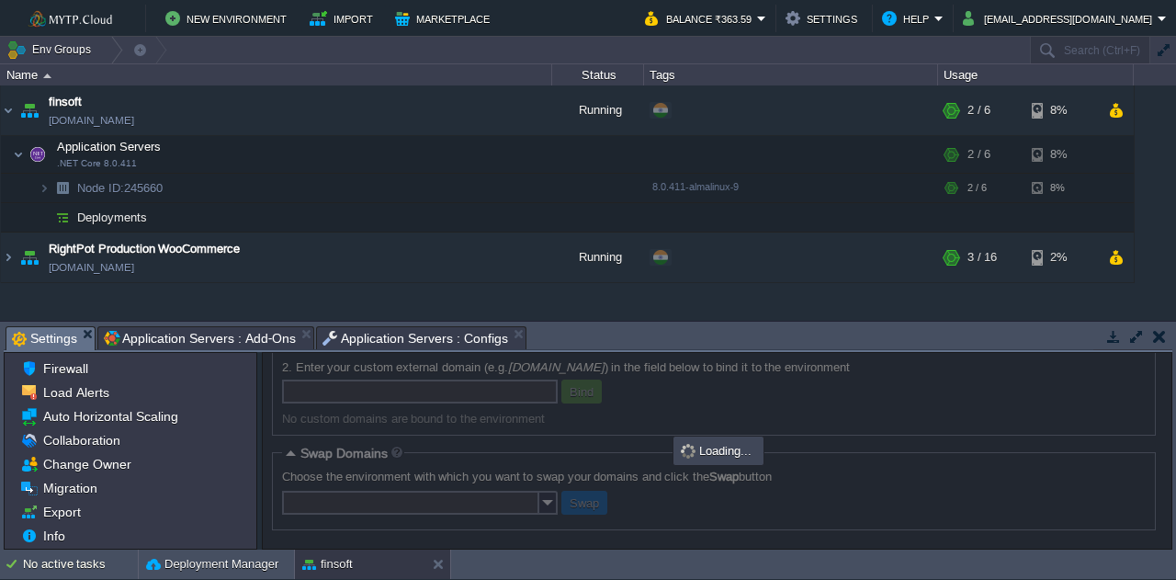
click at [50, 334] on span "Settings" at bounding box center [44, 338] width 65 height 23
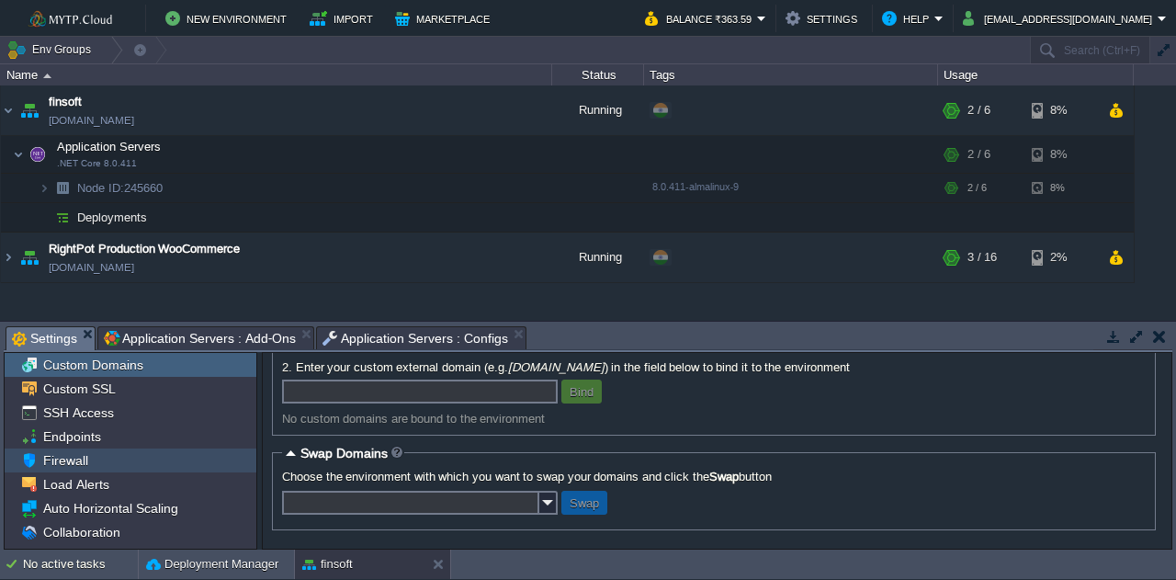
click at [107, 462] on div "Firewall" at bounding box center [131, 460] width 252 height 24
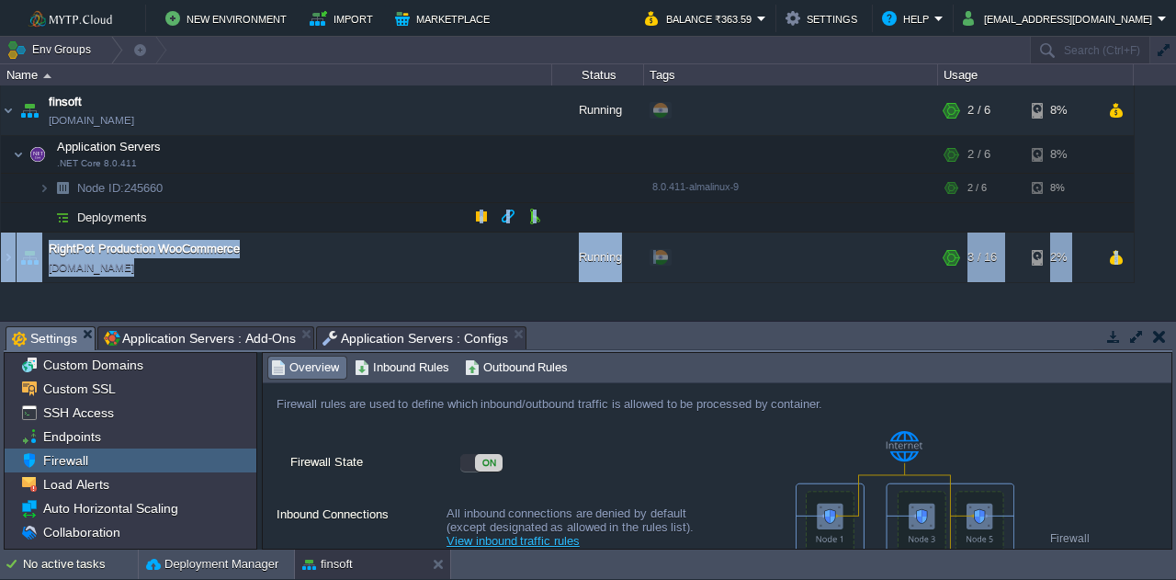
drag, startPoint x: 280, startPoint y: 313, endPoint x: 279, endPoint y: 225, distance: 88.2
click at [279, 225] on div "Env Groups Search (Ctrl+F) auto-gen Name Status Tags Usage finsoft [DOMAIN_NAME…" at bounding box center [588, 293] width 1176 height 513
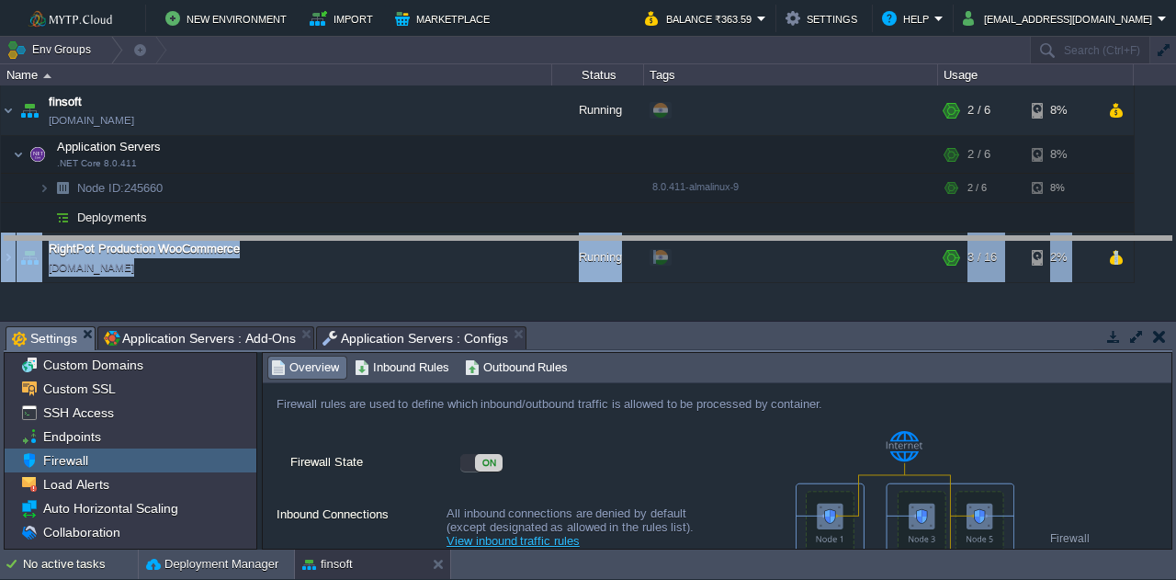
drag, startPoint x: 620, startPoint y: 346, endPoint x: 622, endPoint y: 256, distance: 90.1
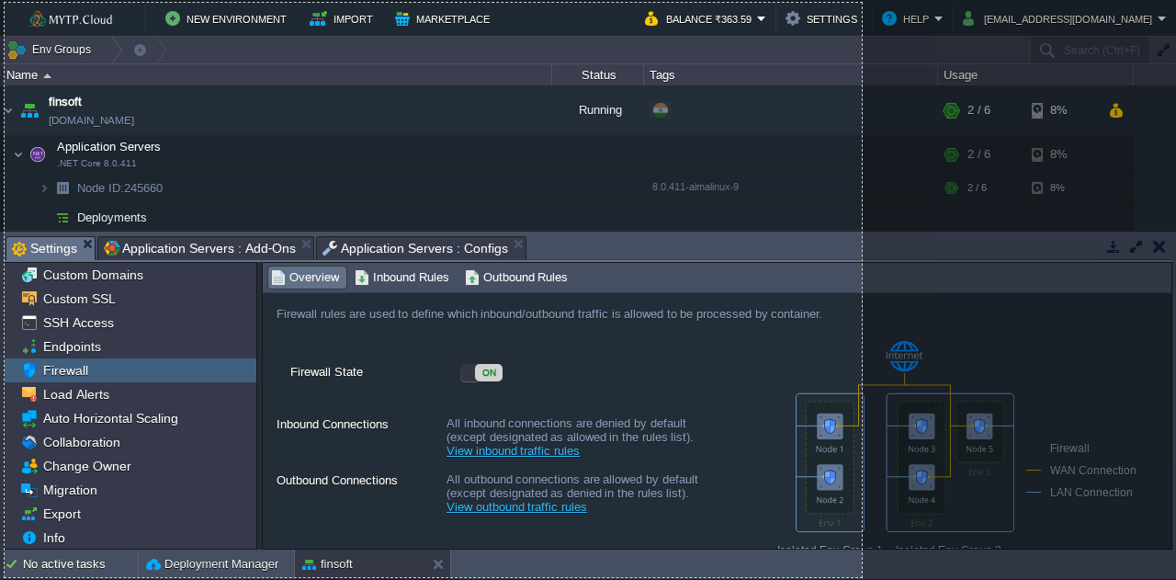
drag, startPoint x: 5, startPoint y: 3, endPoint x: 862, endPoint y: 577, distance: 1031.7
click at [862, 577] on div "933 X 625" at bounding box center [588, 290] width 1176 height 580
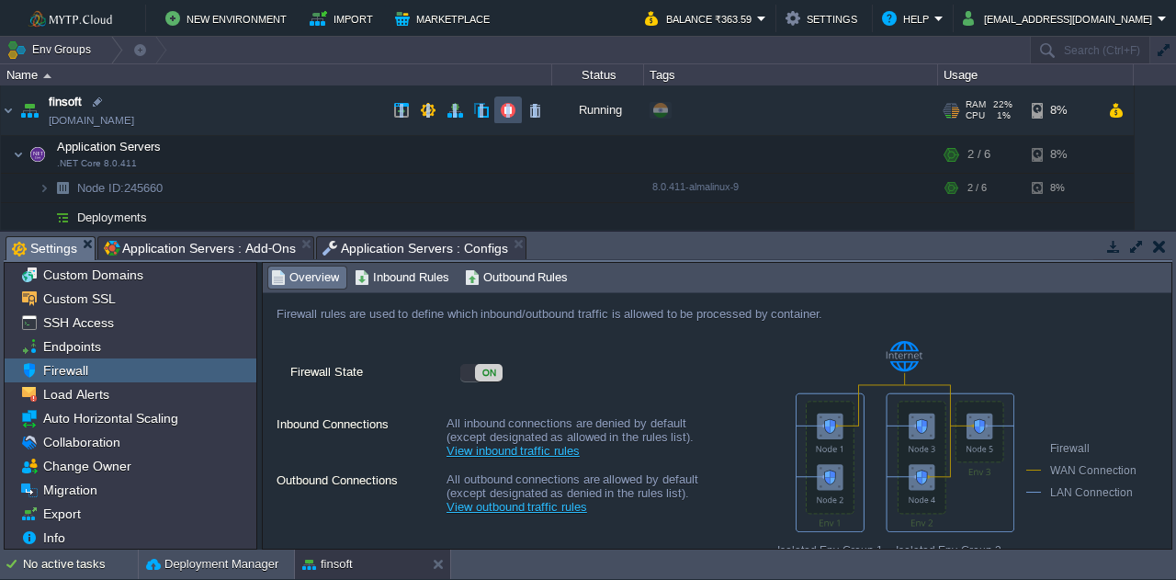
click at [507, 109] on button "button" at bounding box center [508, 110] width 17 height 17
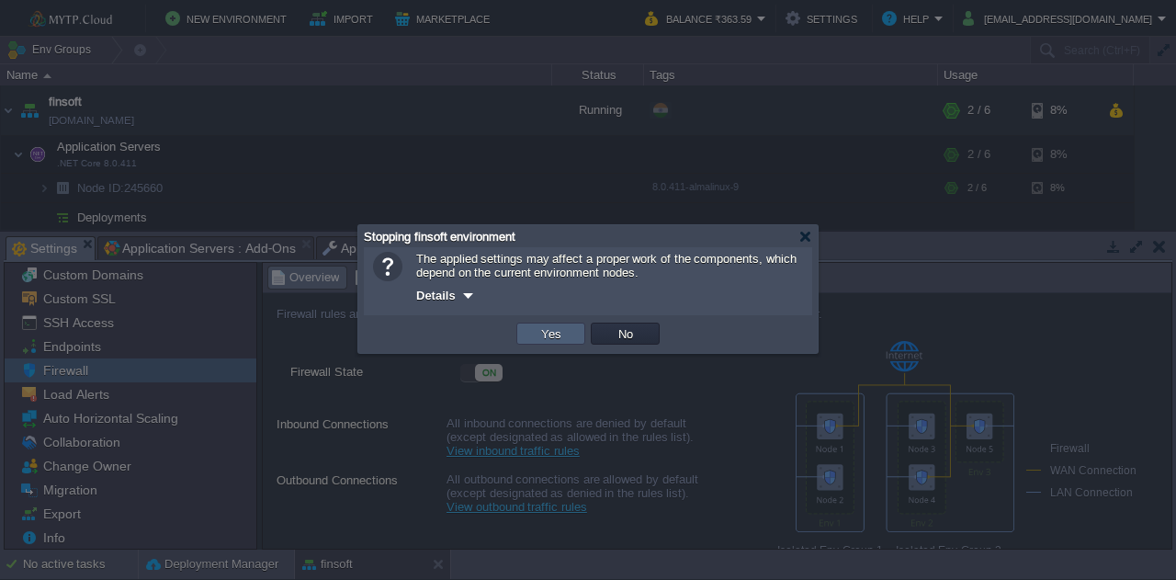
click at [542, 345] on td "Yes" at bounding box center [550, 333] width 69 height 22
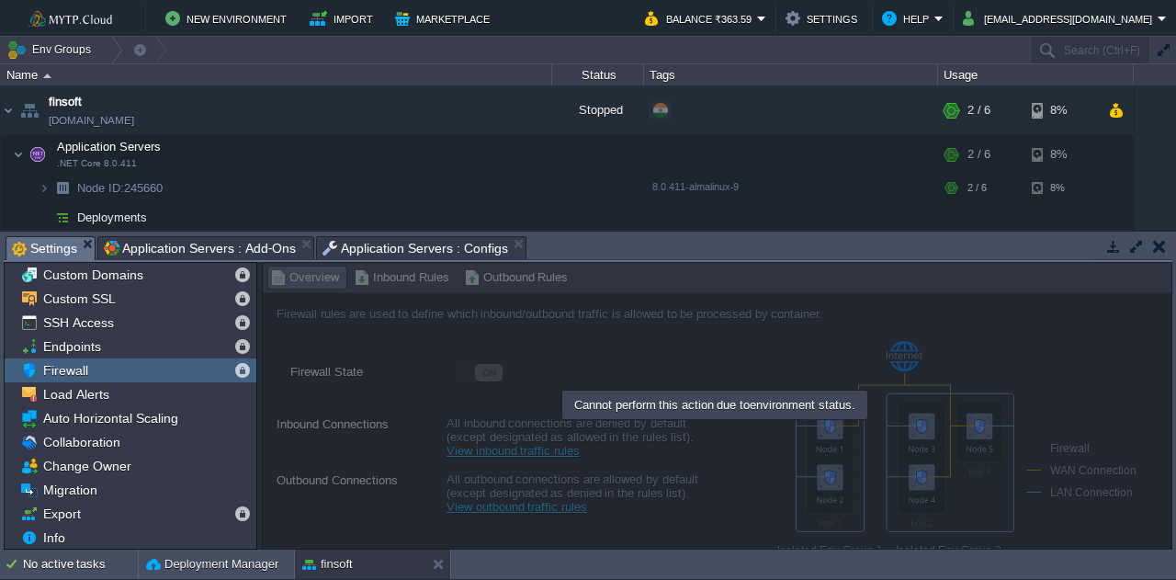
click at [1167, 254] on td at bounding box center [1158, 246] width 23 height 22
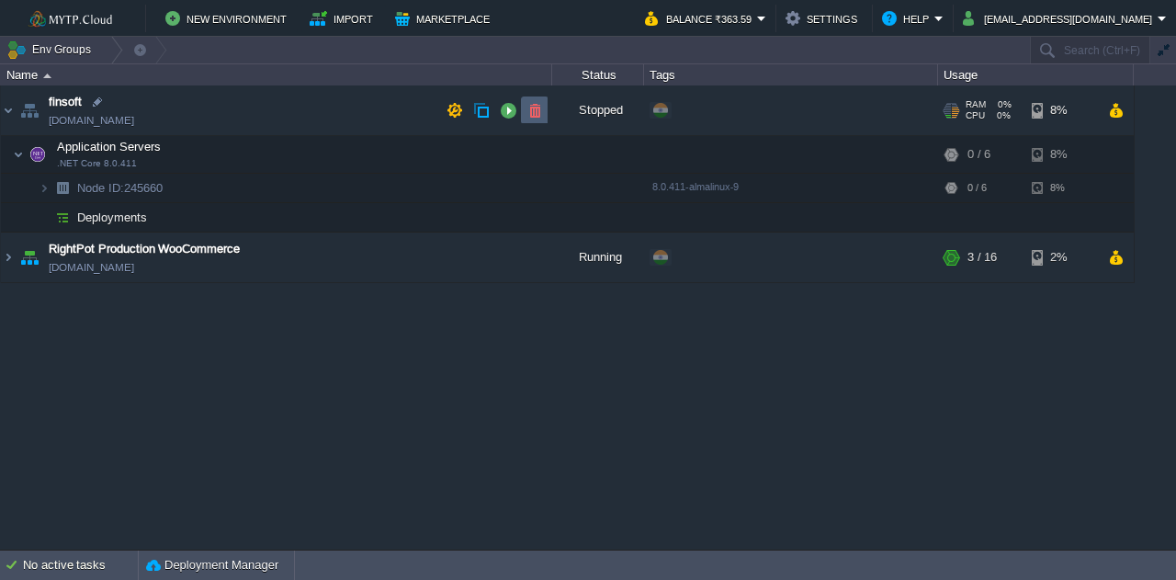
click at [532, 111] on button "button" at bounding box center [534, 110] width 17 height 17
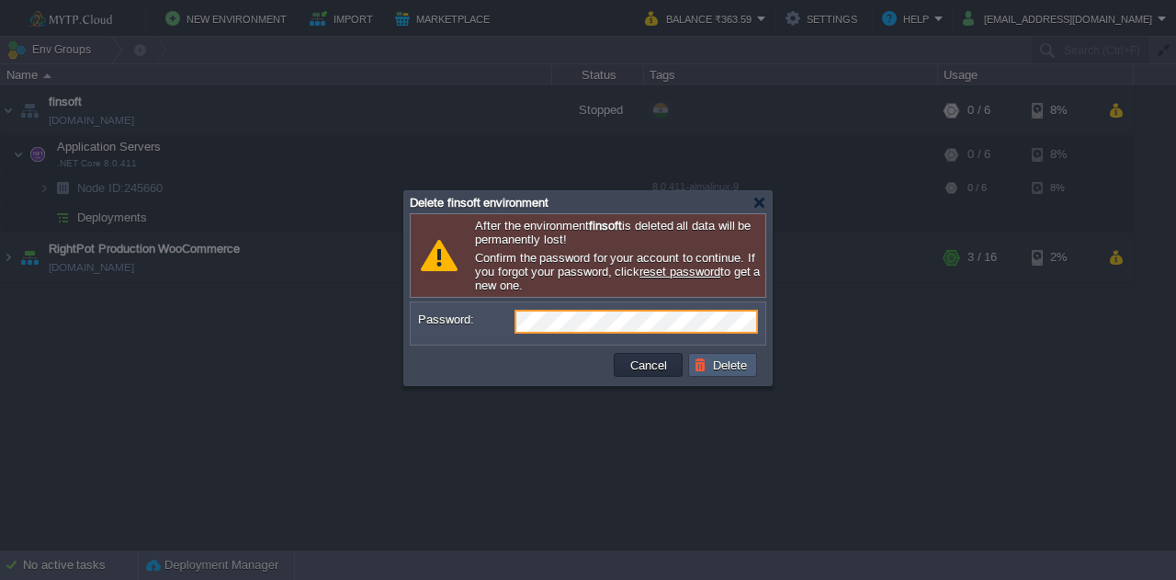
click at [737, 366] on button "Delete" at bounding box center [723, 364] width 59 height 17
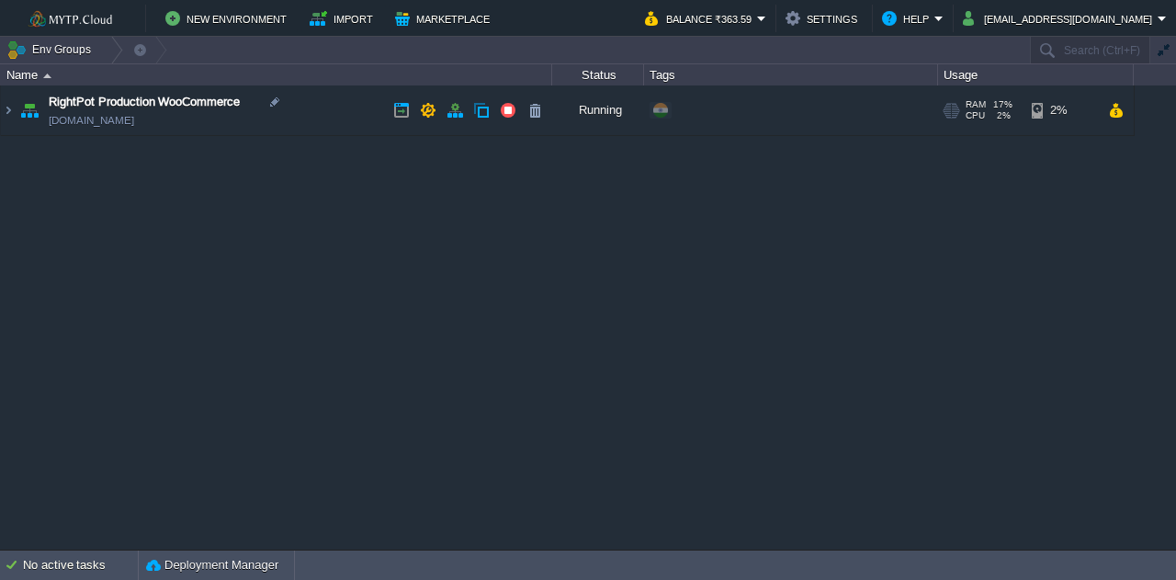
click at [134, 129] on link "[DOMAIN_NAME]" at bounding box center [91, 120] width 85 height 18
click at [505, 113] on button "button" at bounding box center [508, 110] width 17 height 17
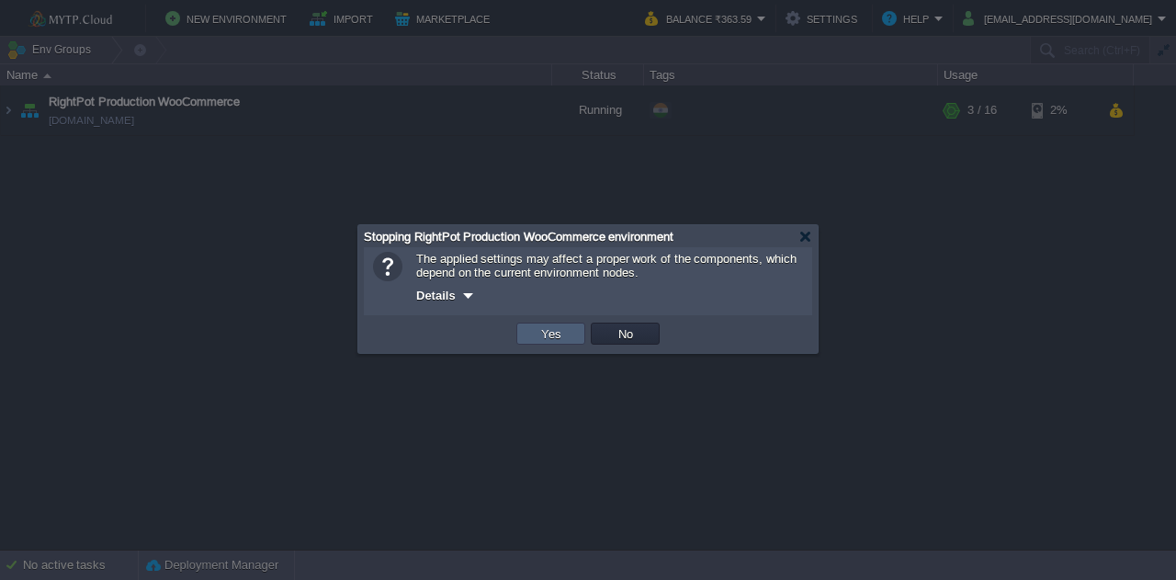
click at [540, 345] on td "Yes" at bounding box center [550, 333] width 69 height 22
